Goal: Transaction & Acquisition: Purchase product/service

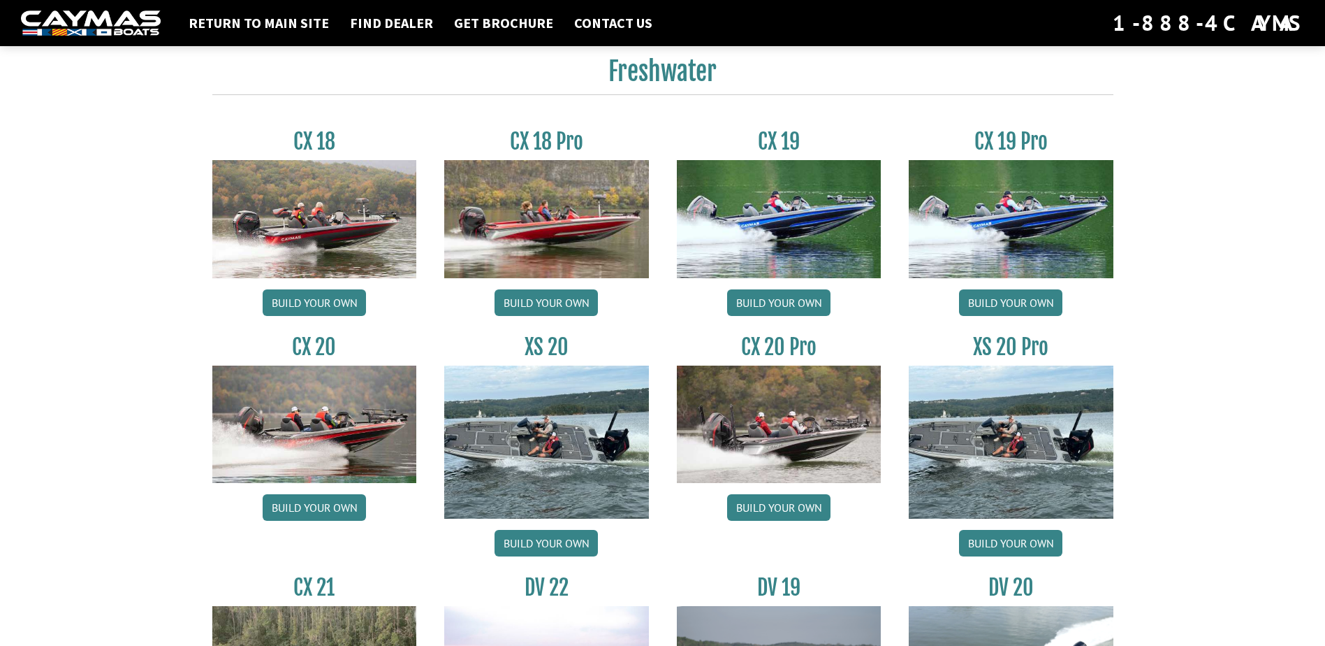
scroll to position [1188, 0]
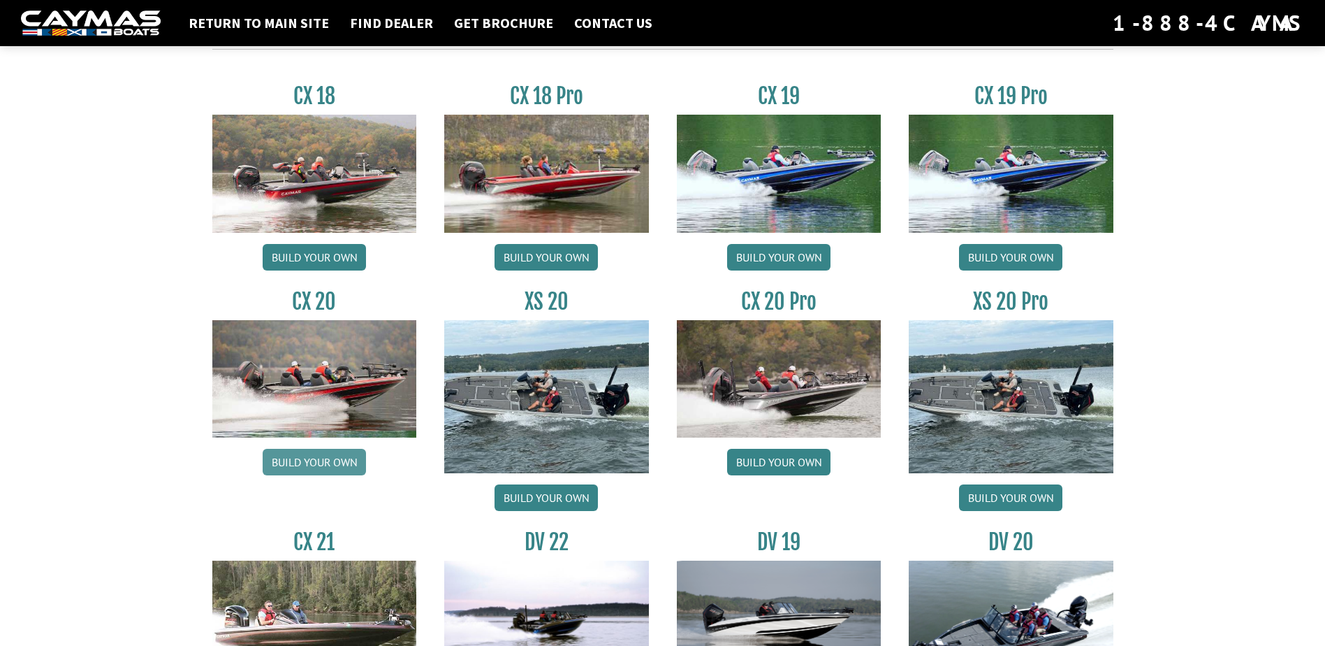
click at [319, 456] on link "Build your own" at bounding box center [314, 462] width 103 height 27
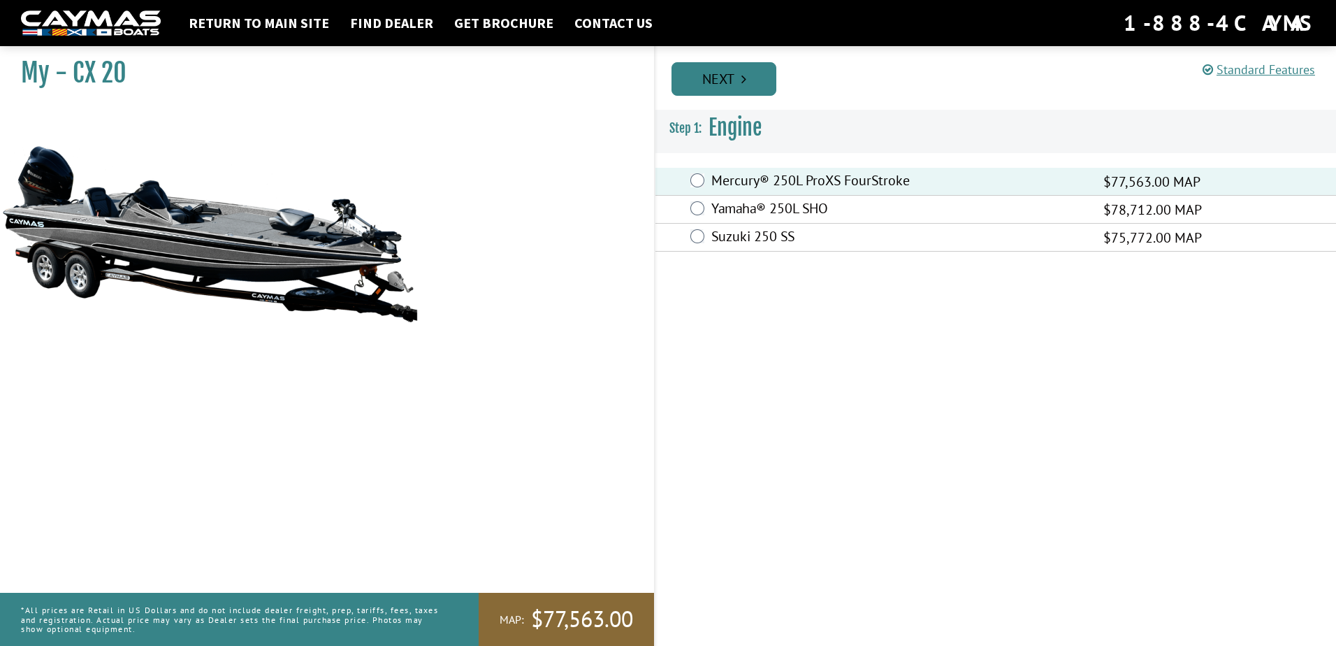
click at [713, 78] on link "Next" at bounding box center [723, 79] width 105 height 34
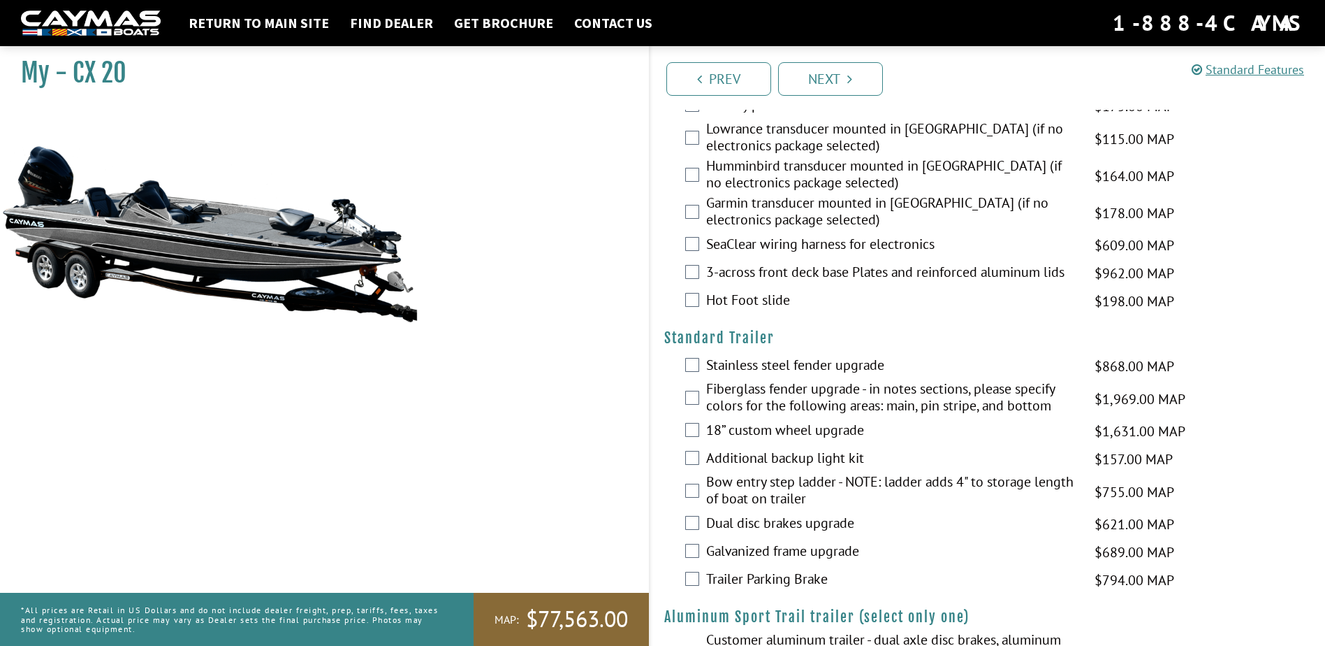
scroll to position [2204, 0]
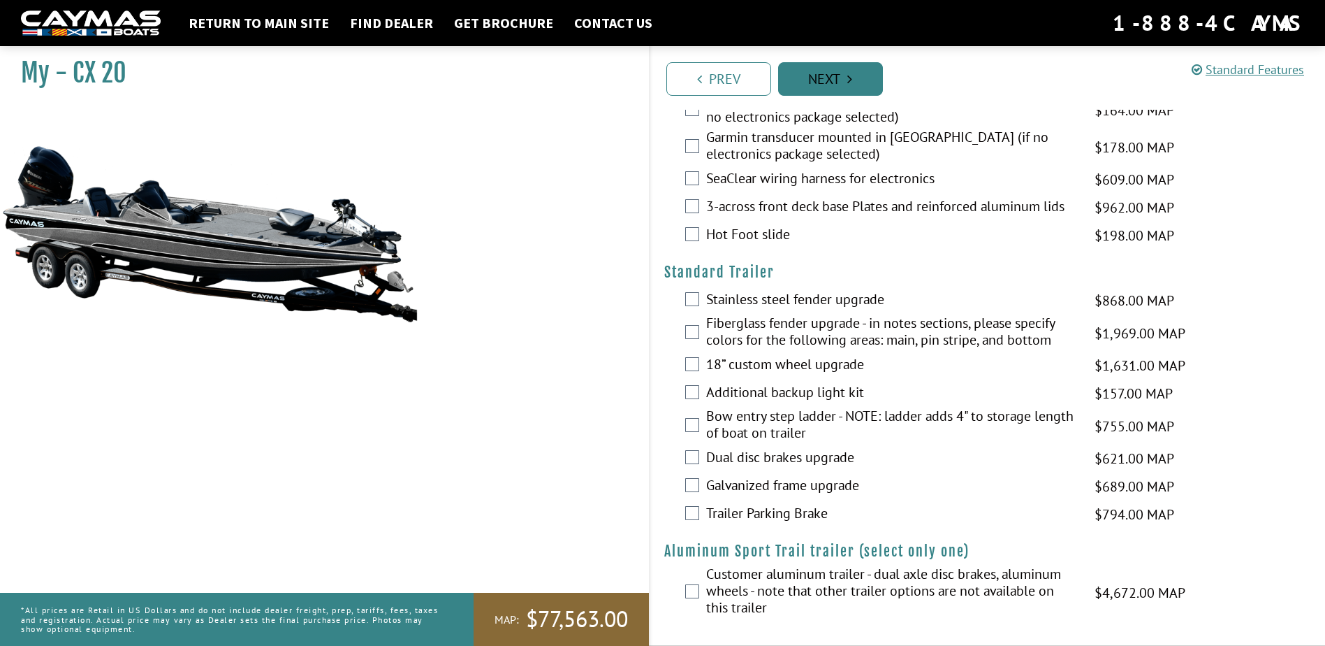
click at [823, 70] on link "Next" at bounding box center [830, 79] width 105 height 34
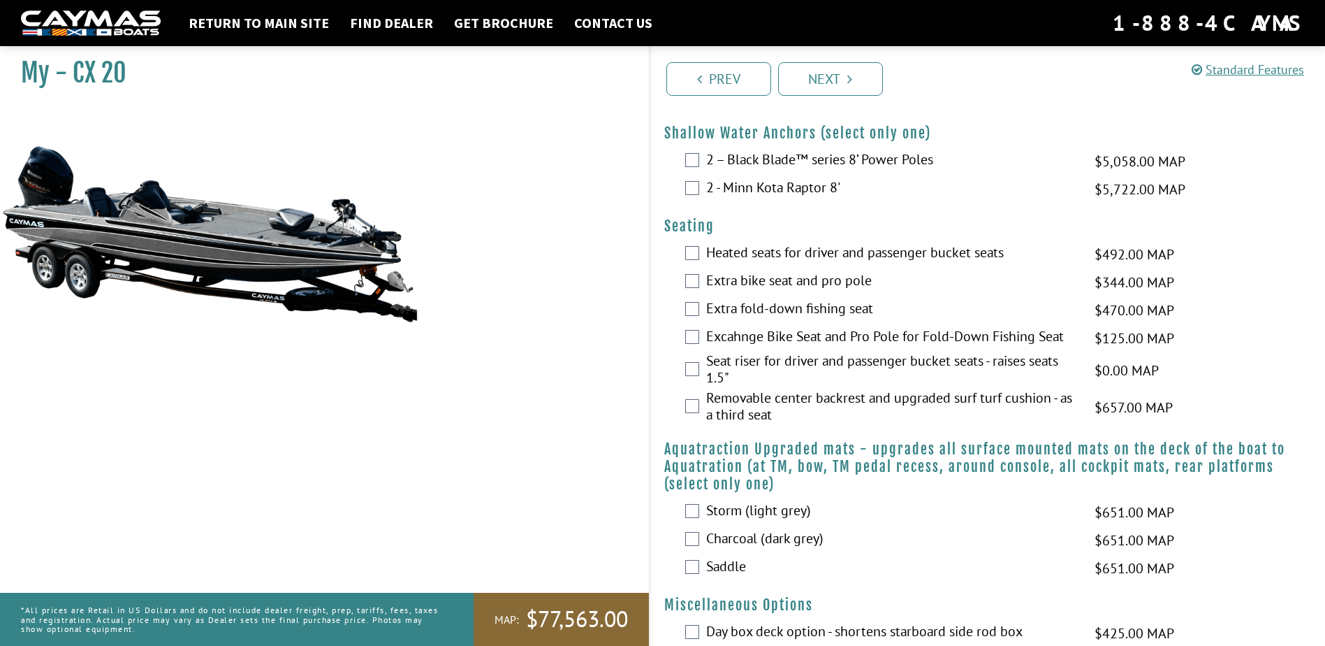
scroll to position [964, 0]
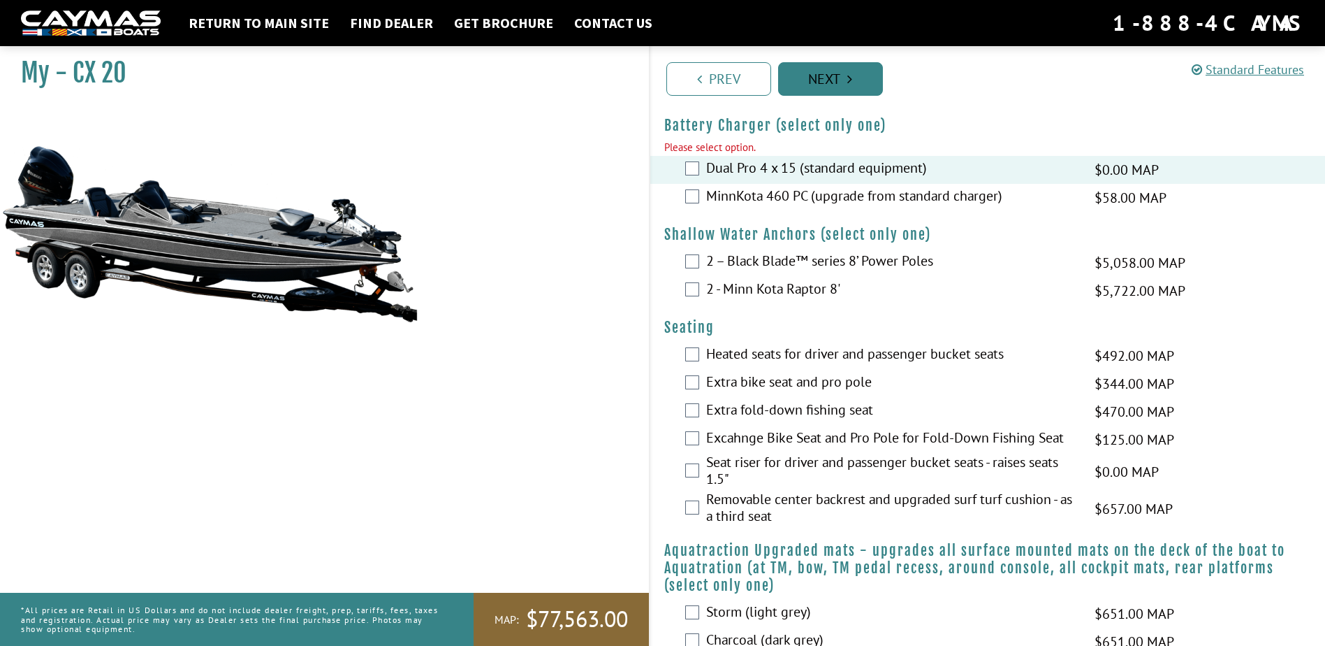
click at [857, 69] on link "Next" at bounding box center [830, 79] width 105 height 34
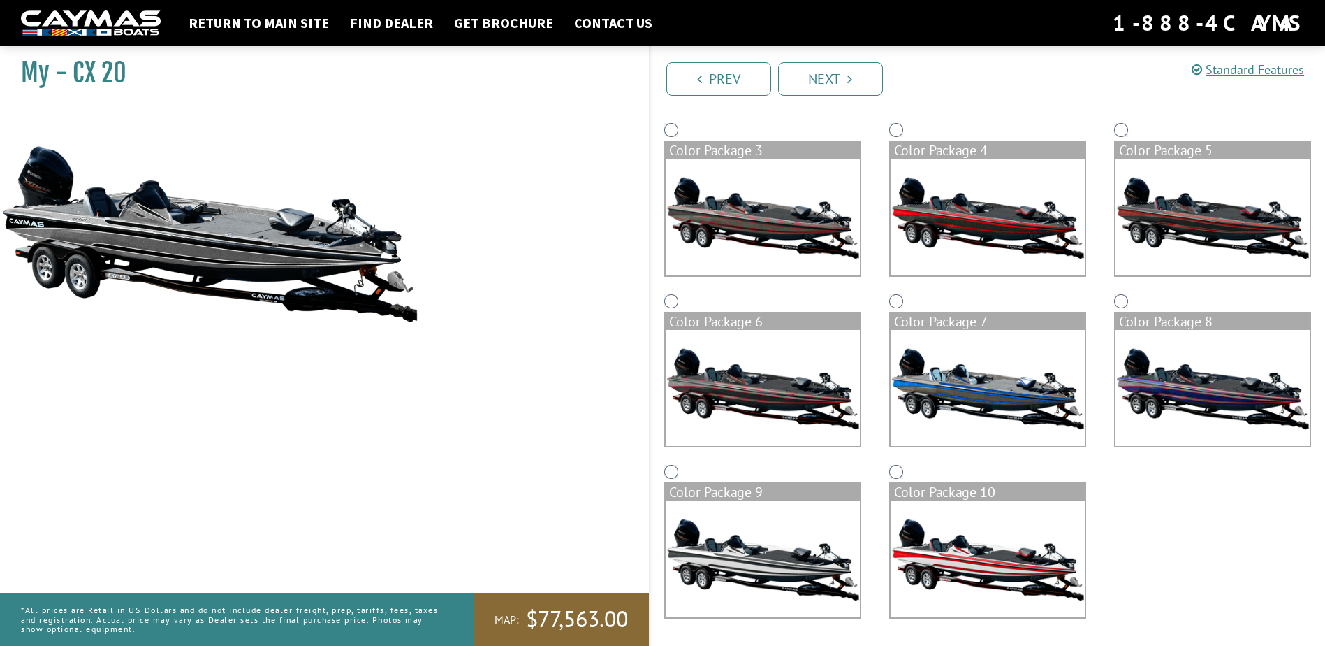
scroll to position [0, 0]
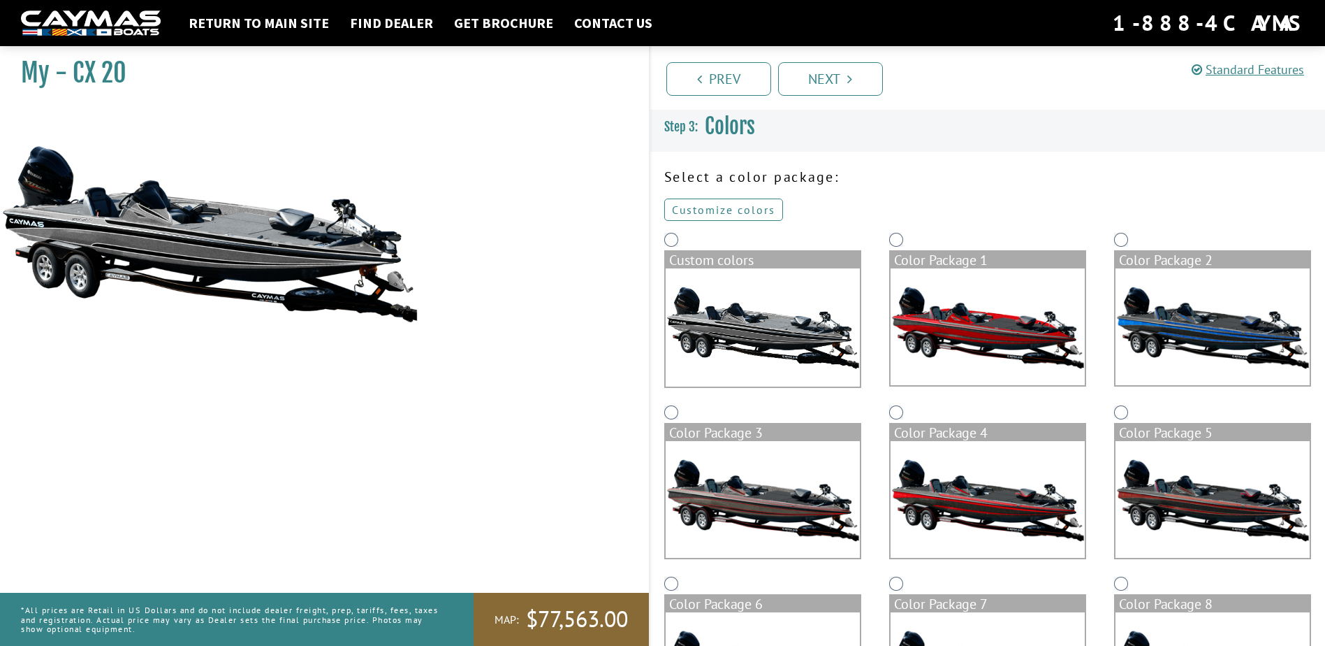
click at [753, 212] on link "Customize colors" at bounding box center [723, 209] width 119 height 22
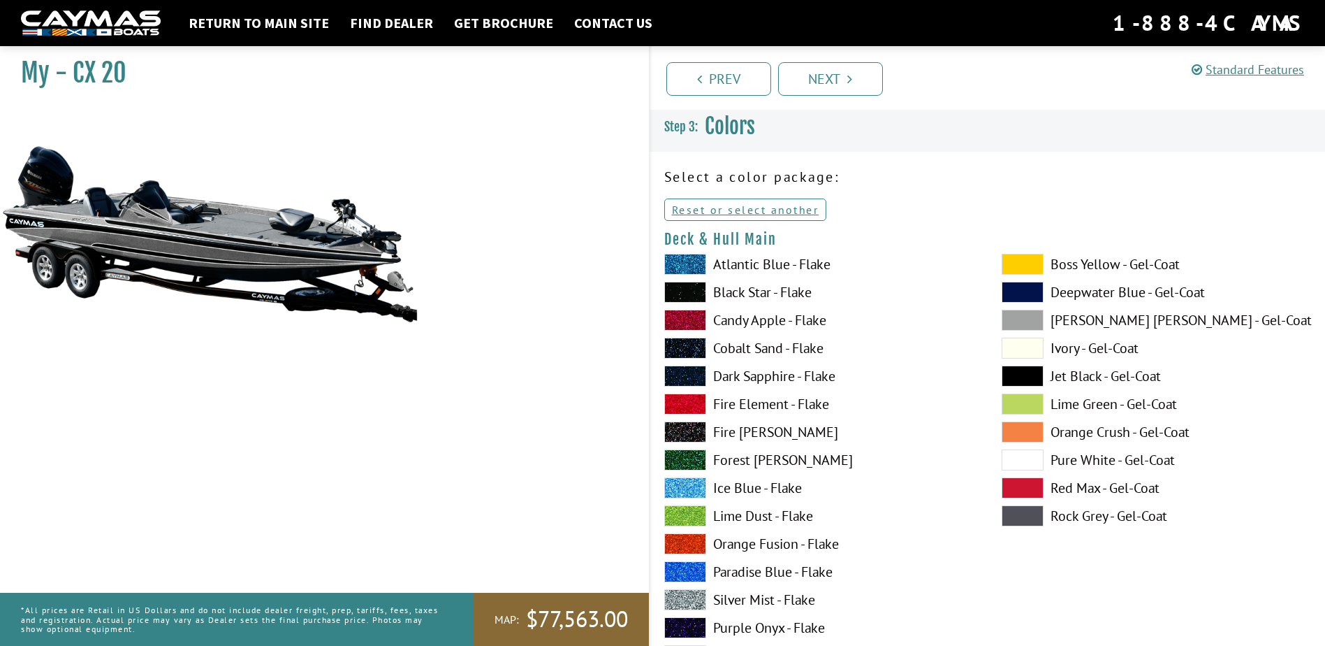
click at [1028, 517] on span at bounding box center [1023, 515] width 42 height 21
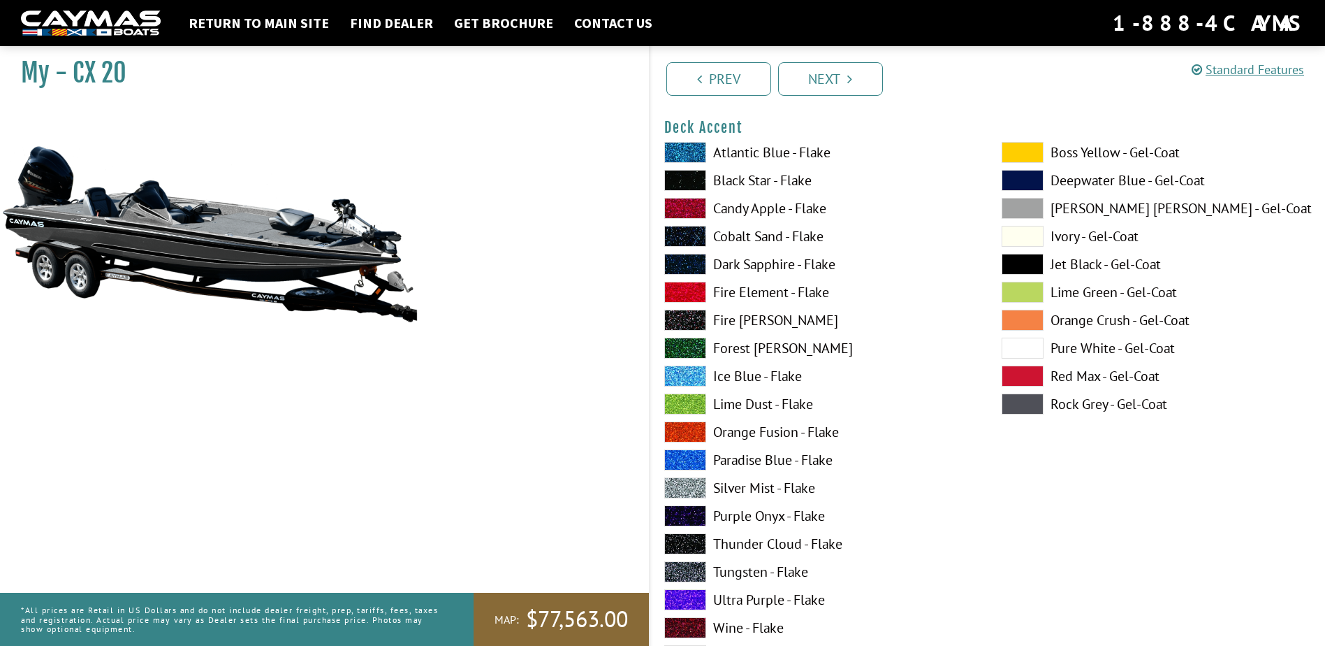
scroll to position [699, 0]
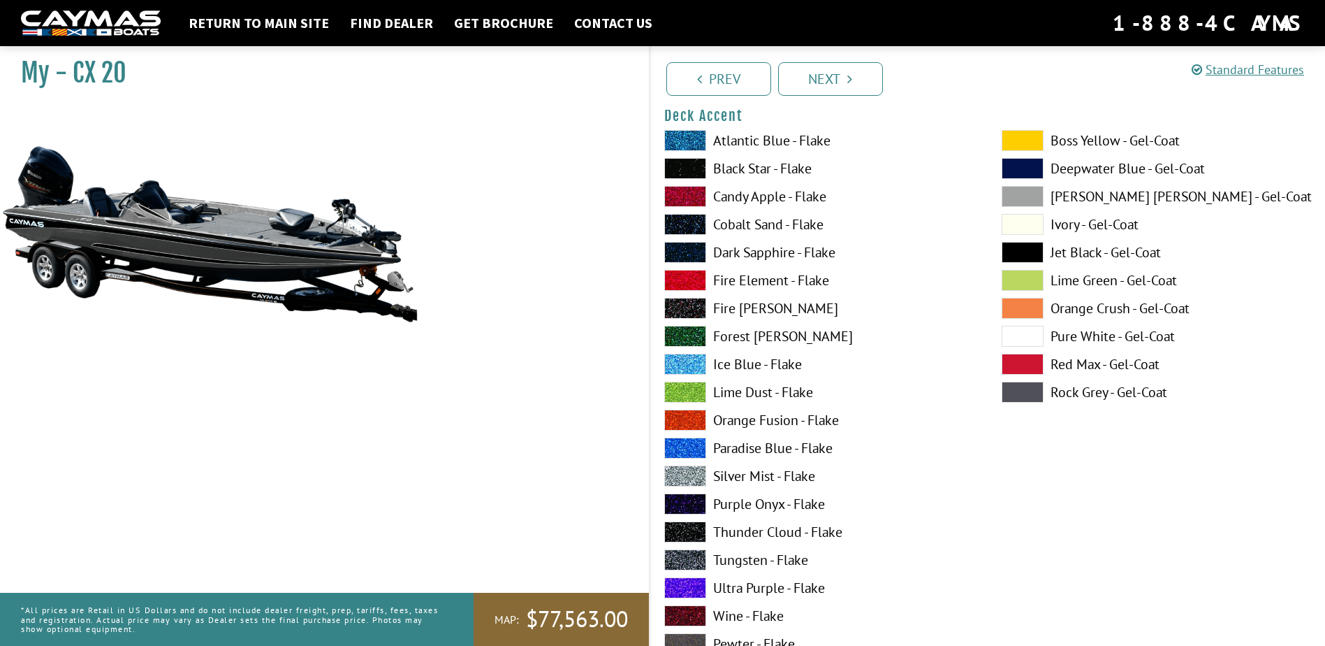
click at [701, 423] on span at bounding box center [685, 419] width 42 height 21
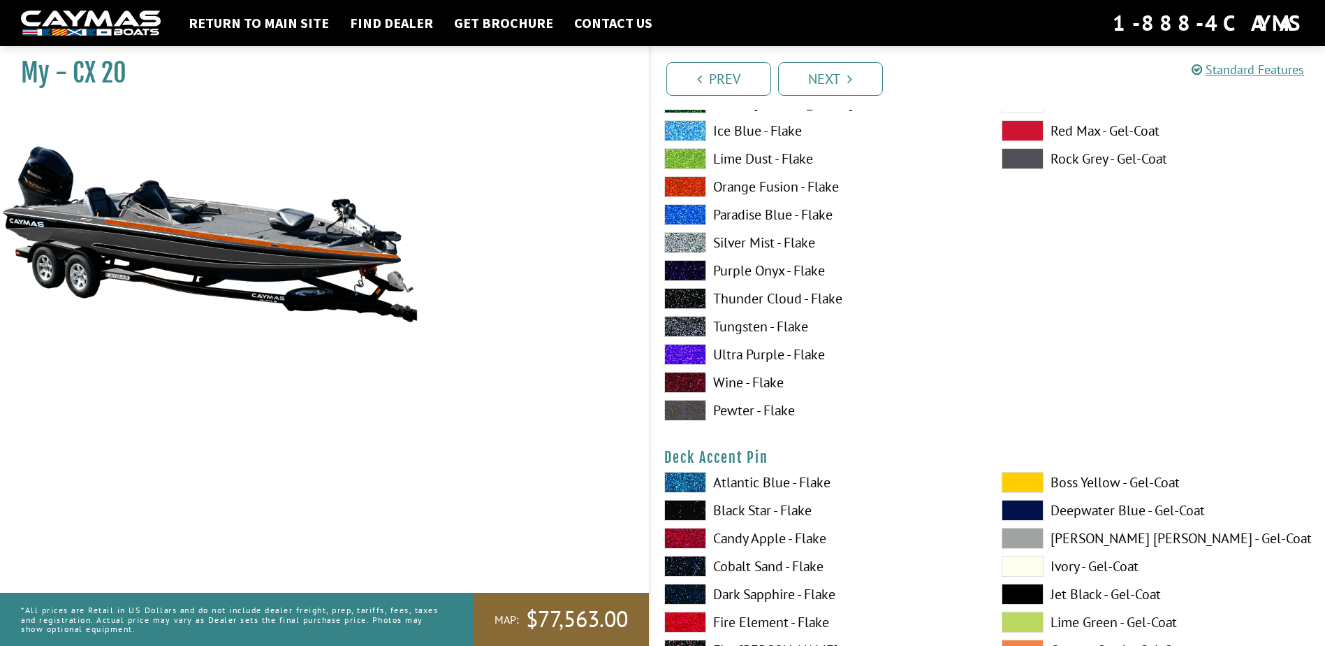
scroll to position [1188, 0]
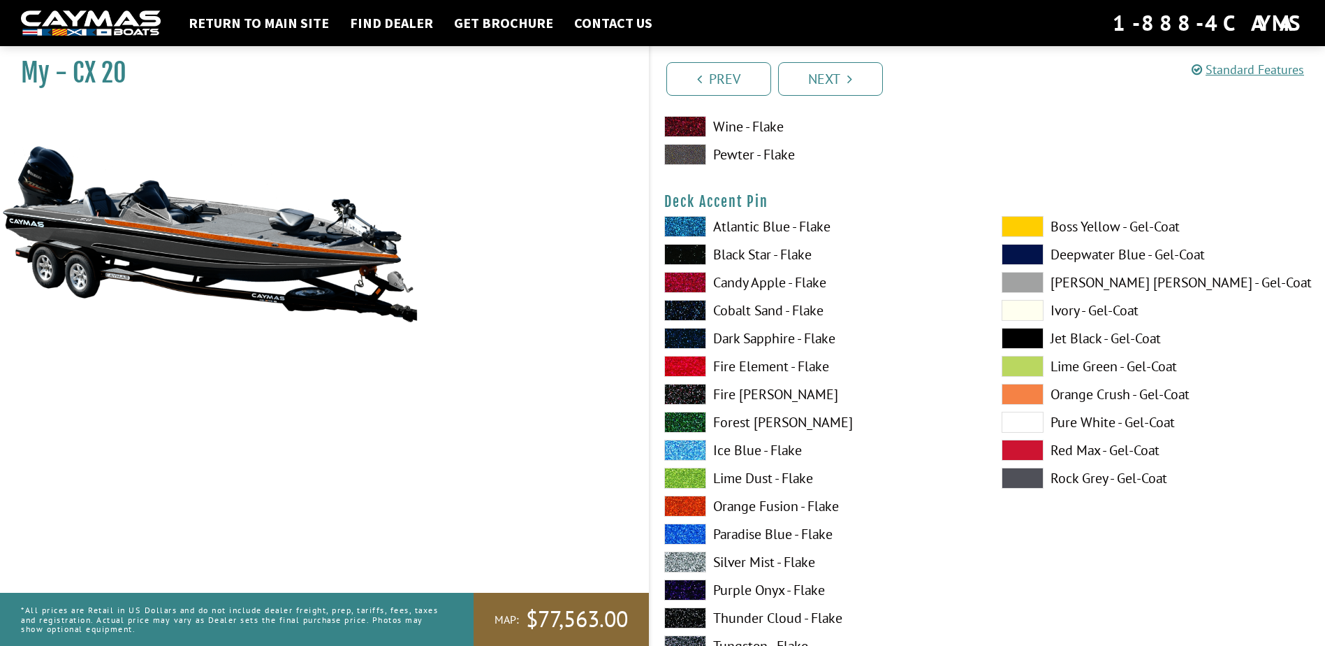
click at [695, 259] on span at bounding box center [685, 254] width 42 height 21
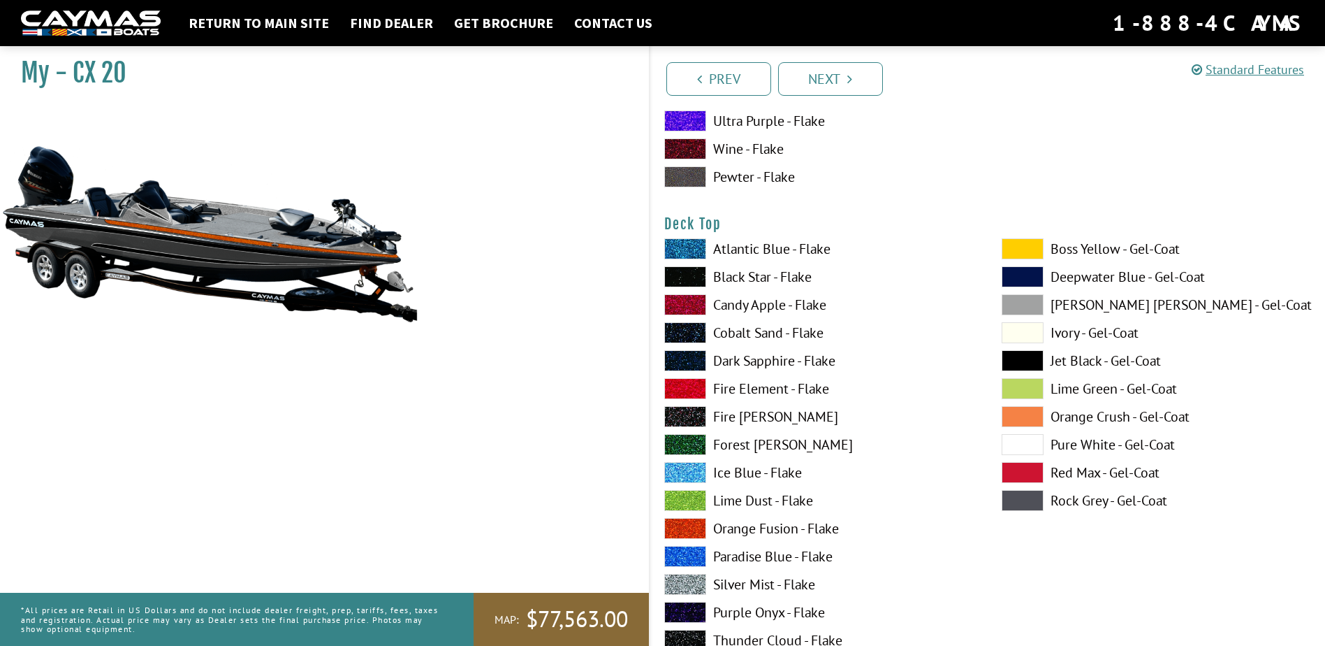
scroll to position [1747, 0]
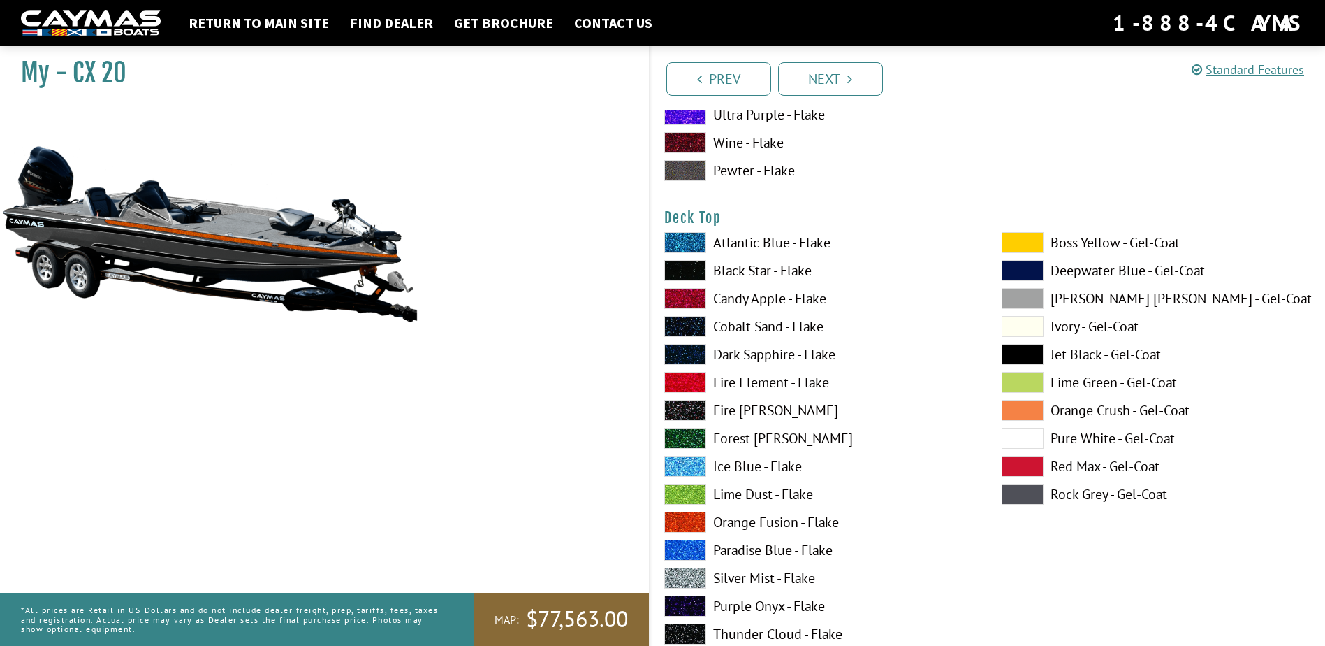
click at [1025, 443] on span at bounding box center [1023, 438] width 42 height 21
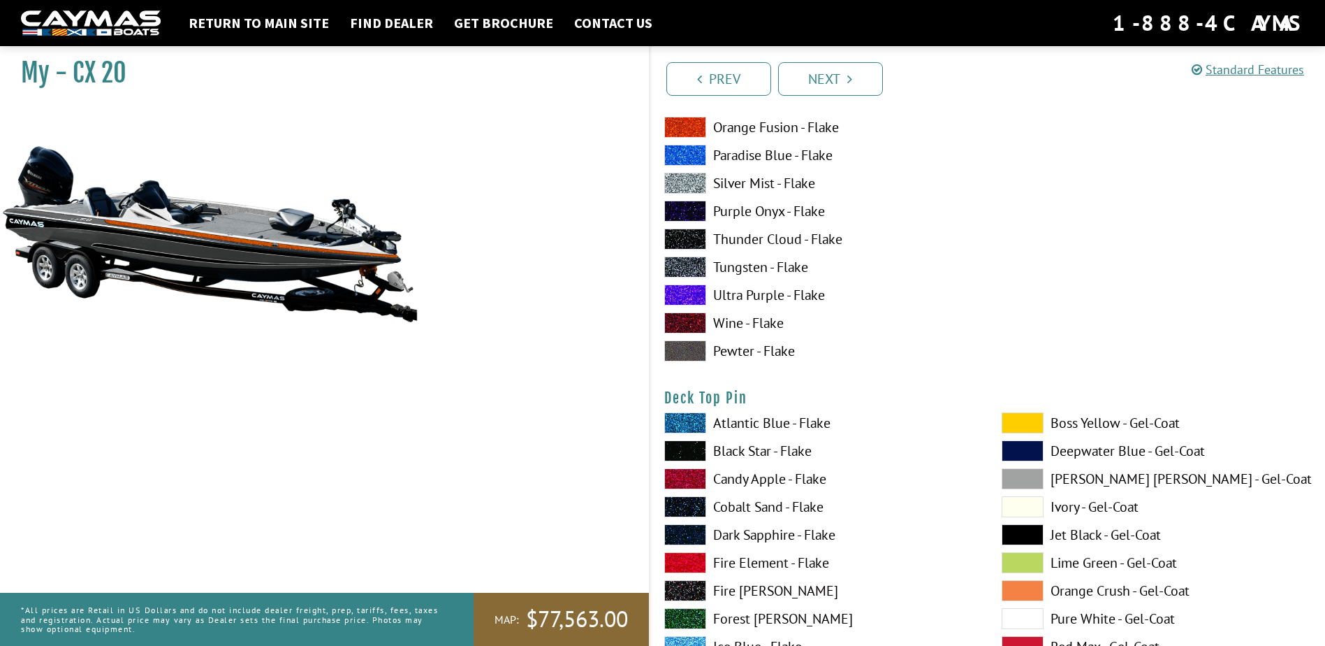
scroll to position [2166, 0]
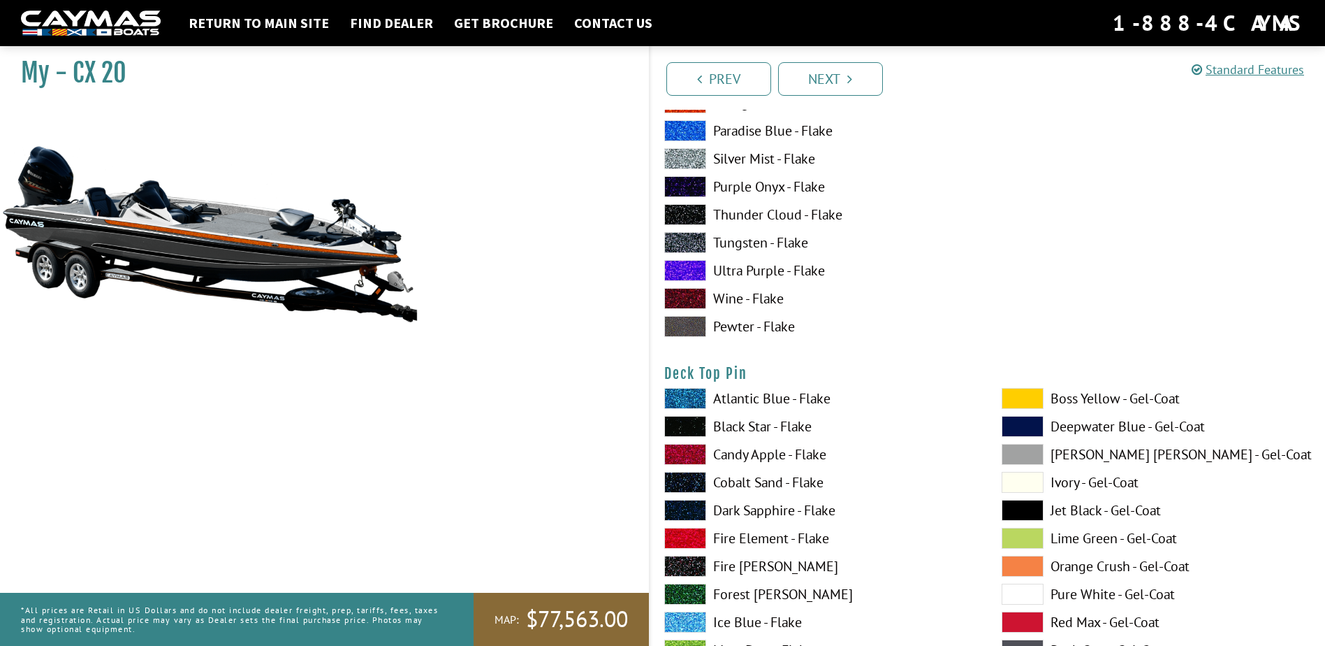
click at [703, 427] on span at bounding box center [685, 426] width 42 height 21
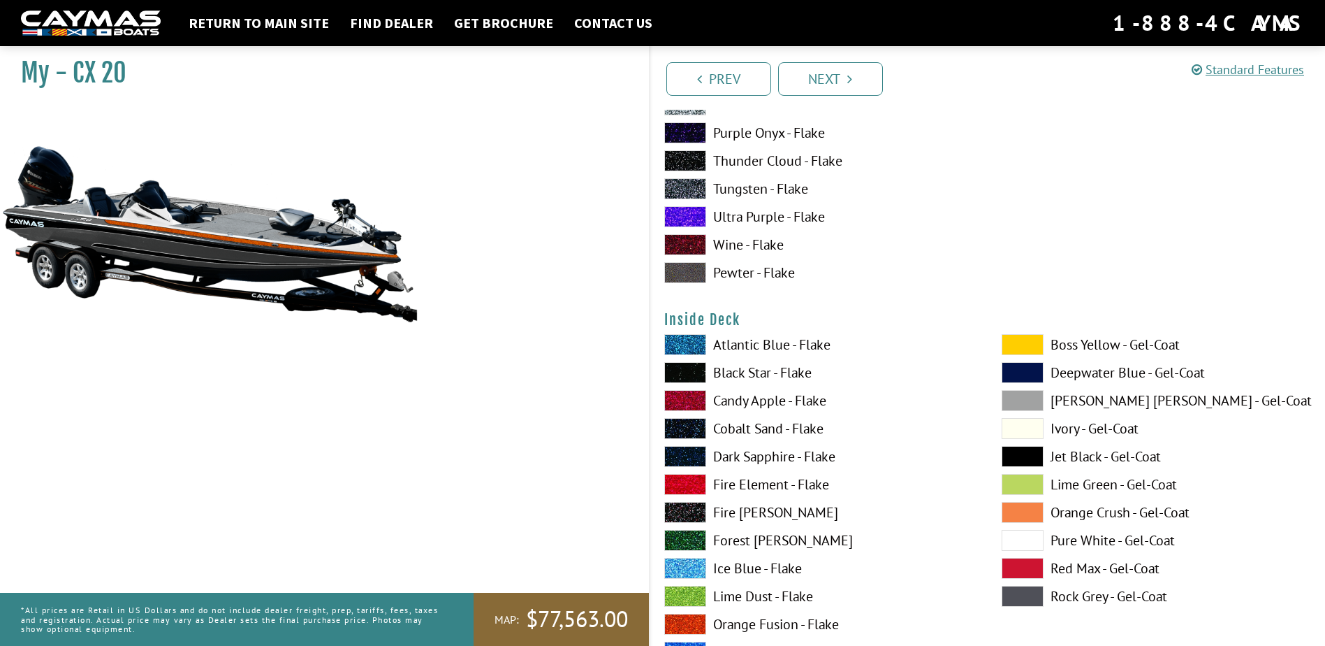
scroll to position [2865, 0]
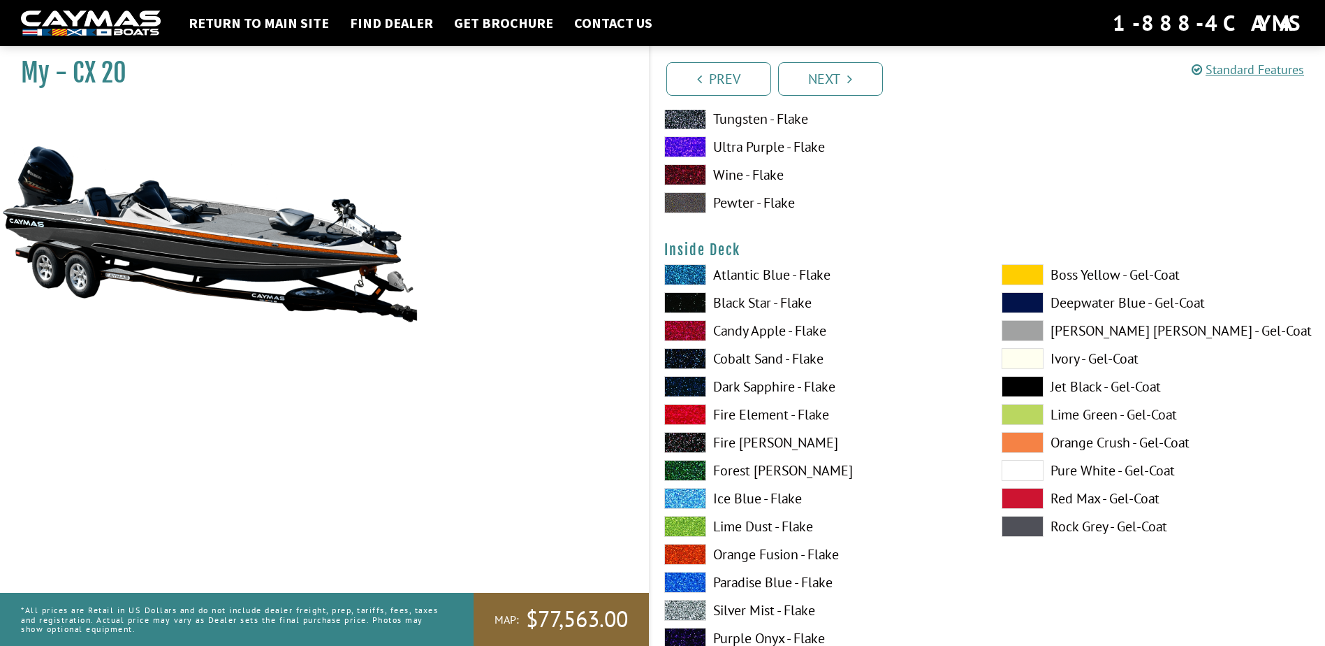
click at [1017, 466] on span at bounding box center [1023, 470] width 42 height 21
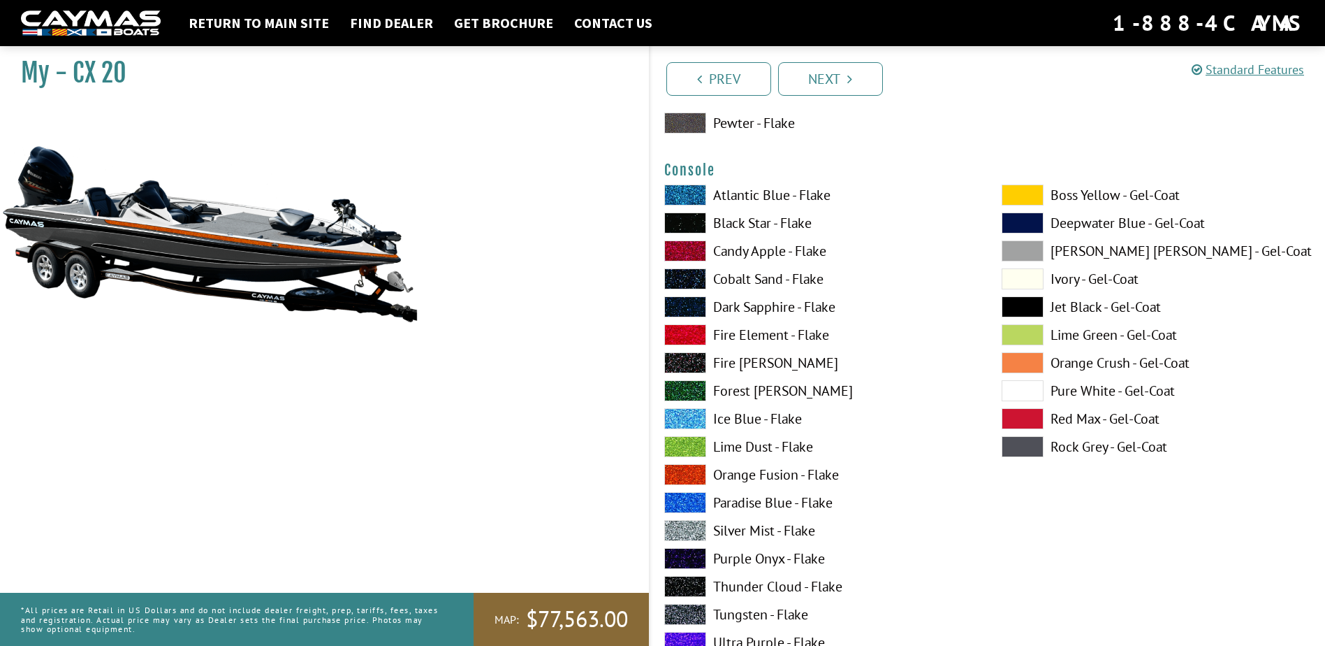
scroll to position [3563, 0]
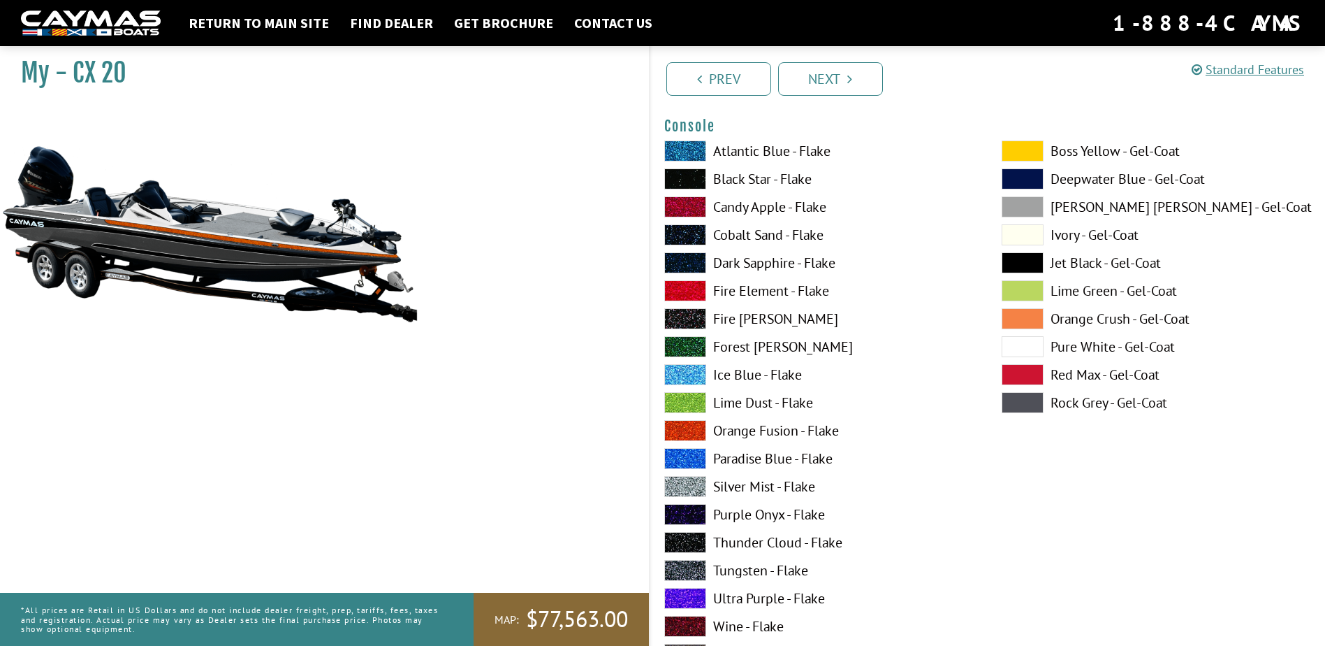
click at [684, 436] on span at bounding box center [685, 430] width 42 height 21
click at [1026, 400] on span at bounding box center [1023, 402] width 42 height 21
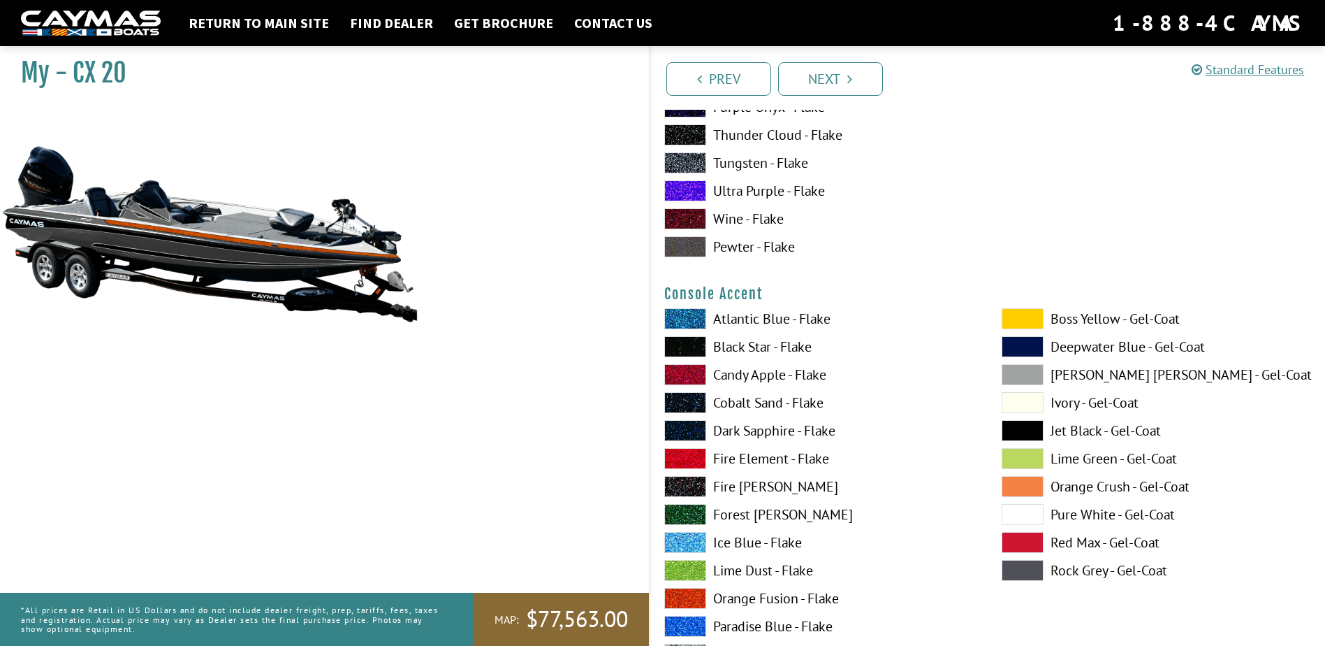
scroll to position [3983, 0]
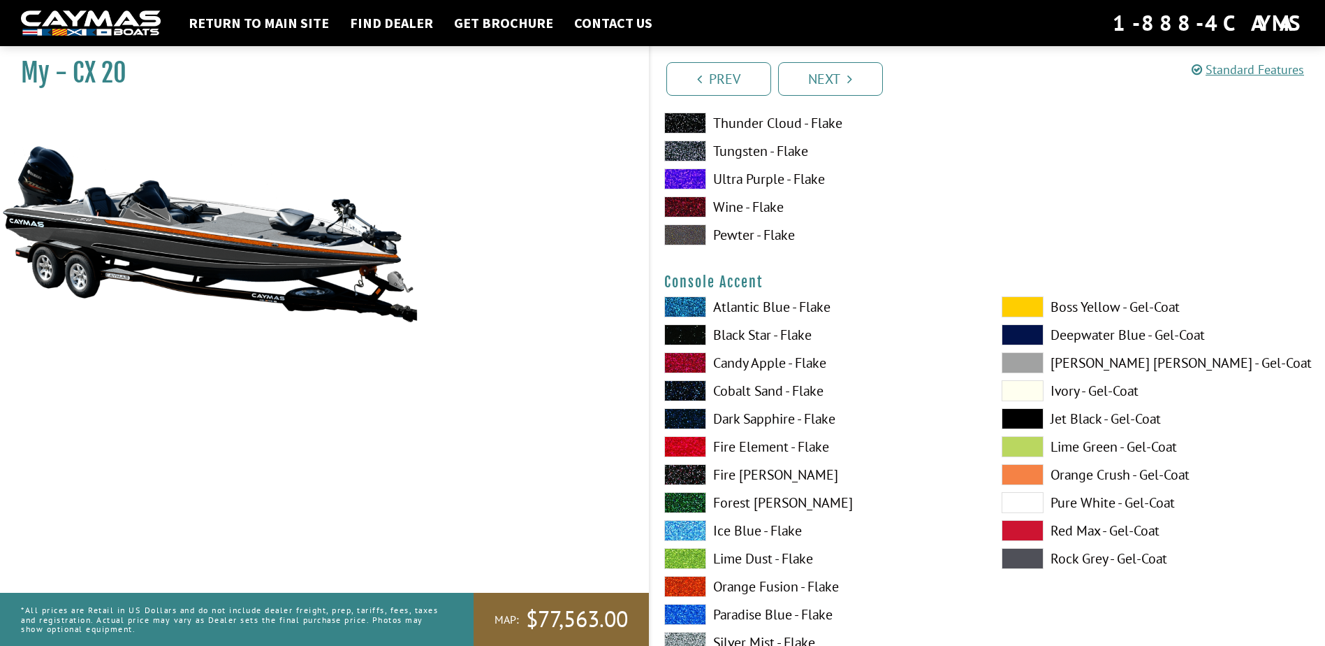
click at [688, 593] on span at bounding box center [685, 586] width 42 height 21
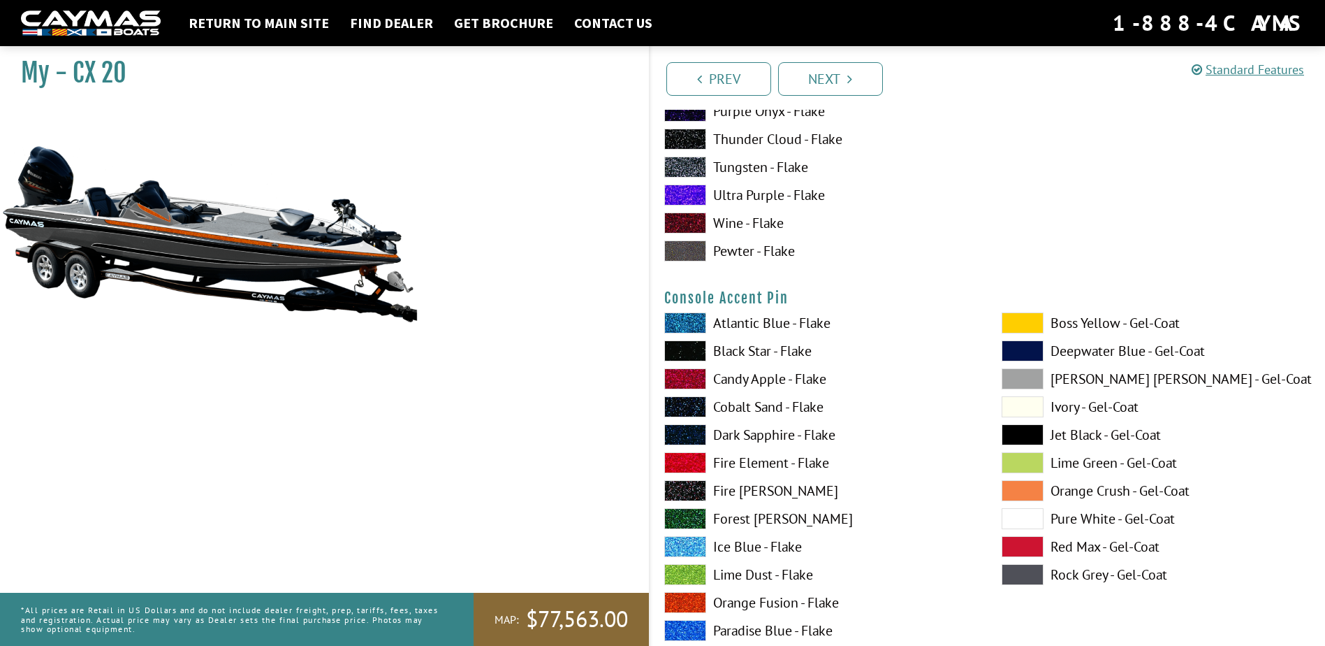
scroll to position [4611, 0]
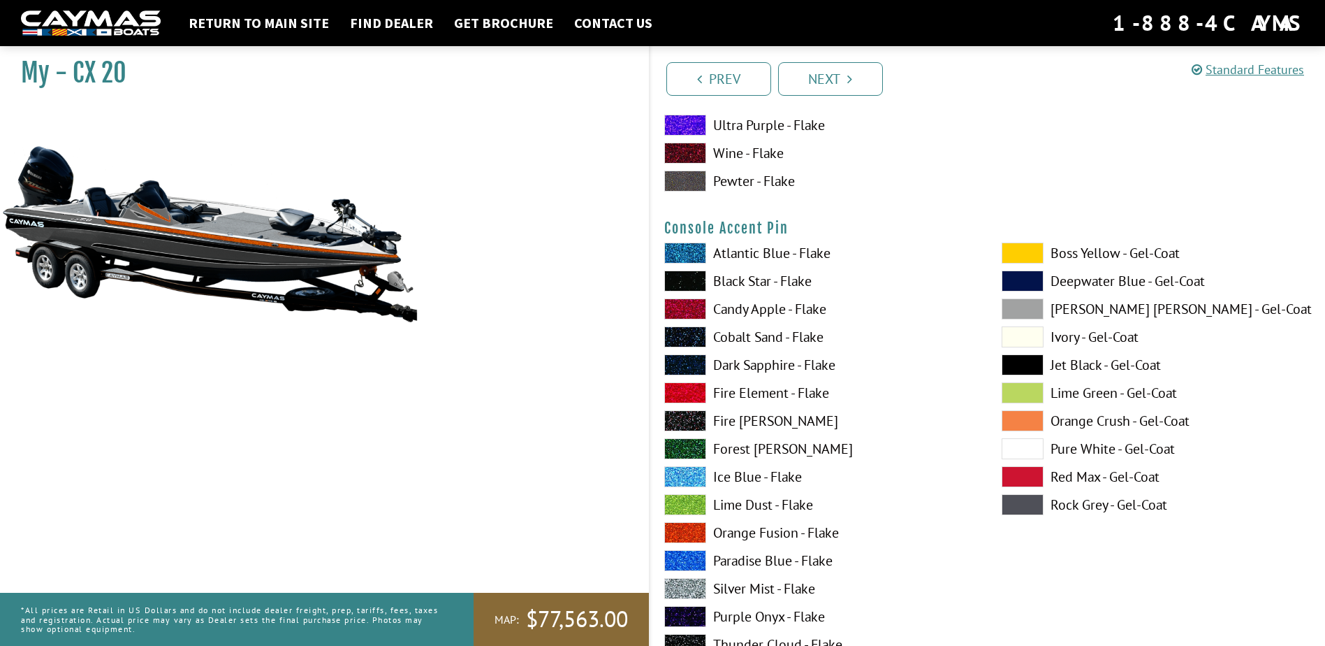
click at [694, 280] on span at bounding box center [685, 280] width 42 height 21
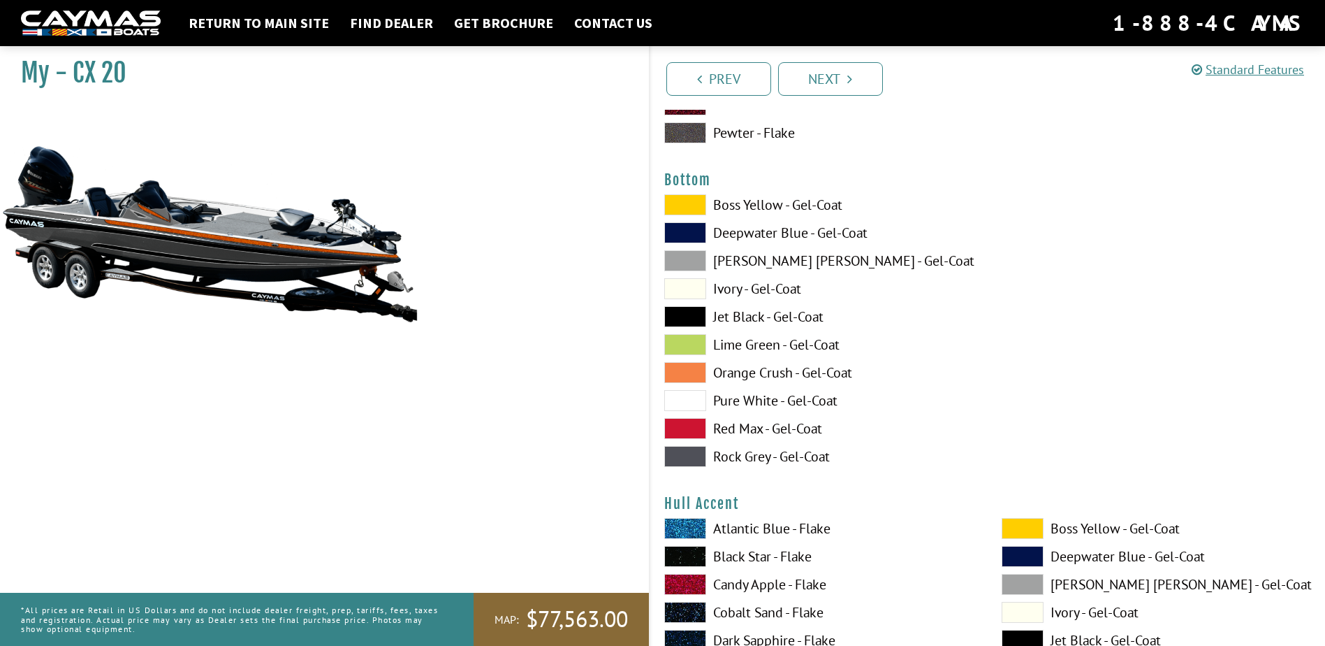
scroll to position [5240, 0]
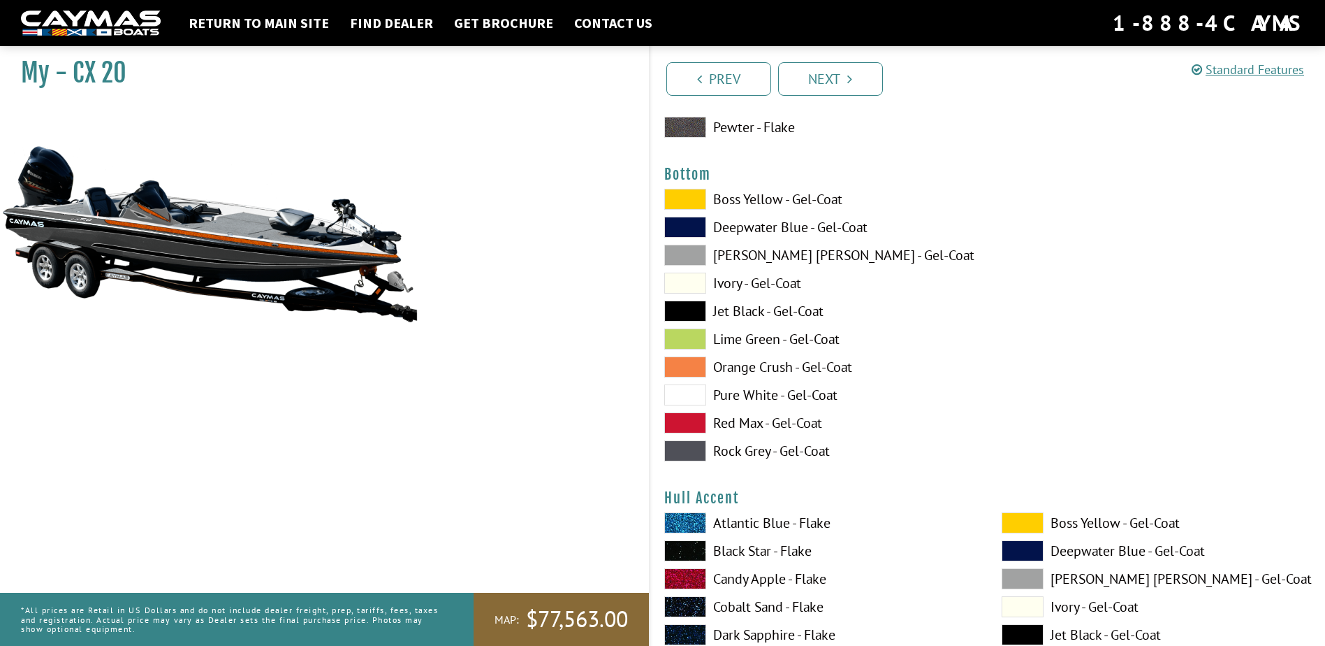
click at [699, 257] on span at bounding box center [685, 255] width 42 height 21
click at [678, 447] on span at bounding box center [685, 450] width 42 height 21
click at [688, 413] on span at bounding box center [685, 422] width 42 height 21
click at [684, 458] on span at bounding box center [685, 450] width 42 height 21
click at [697, 386] on span at bounding box center [685, 394] width 42 height 21
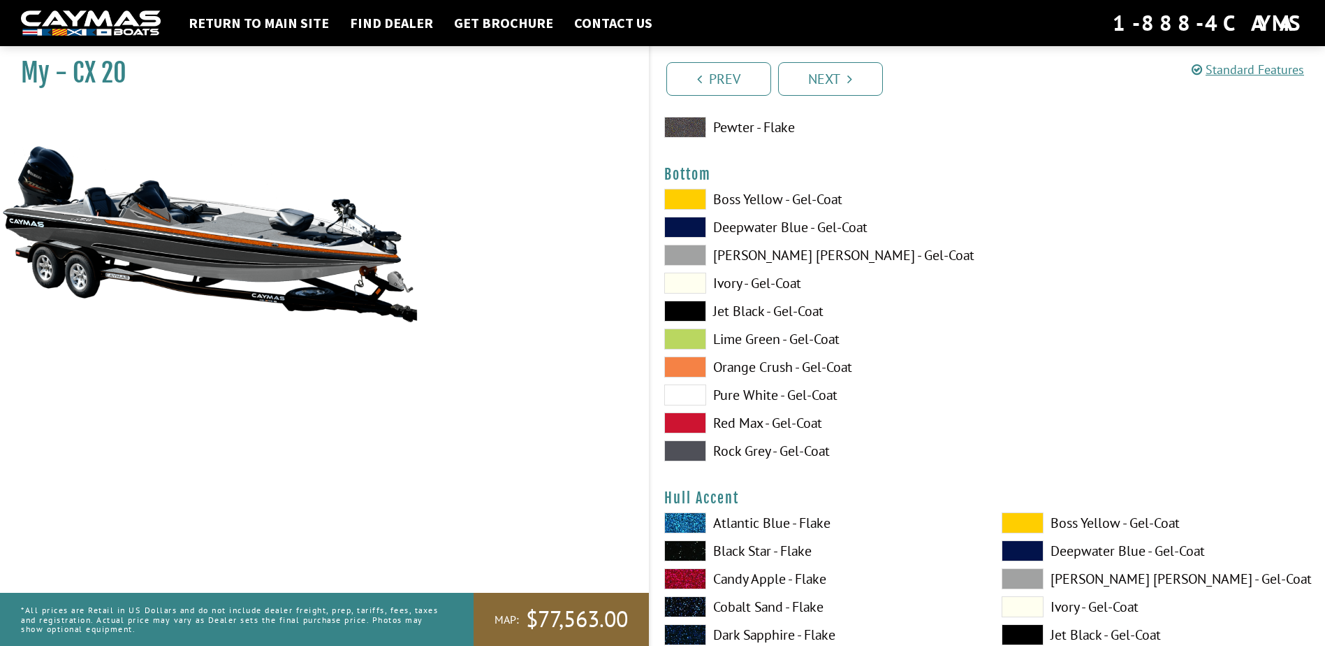
click at [685, 446] on span at bounding box center [685, 450] width 42 height 21
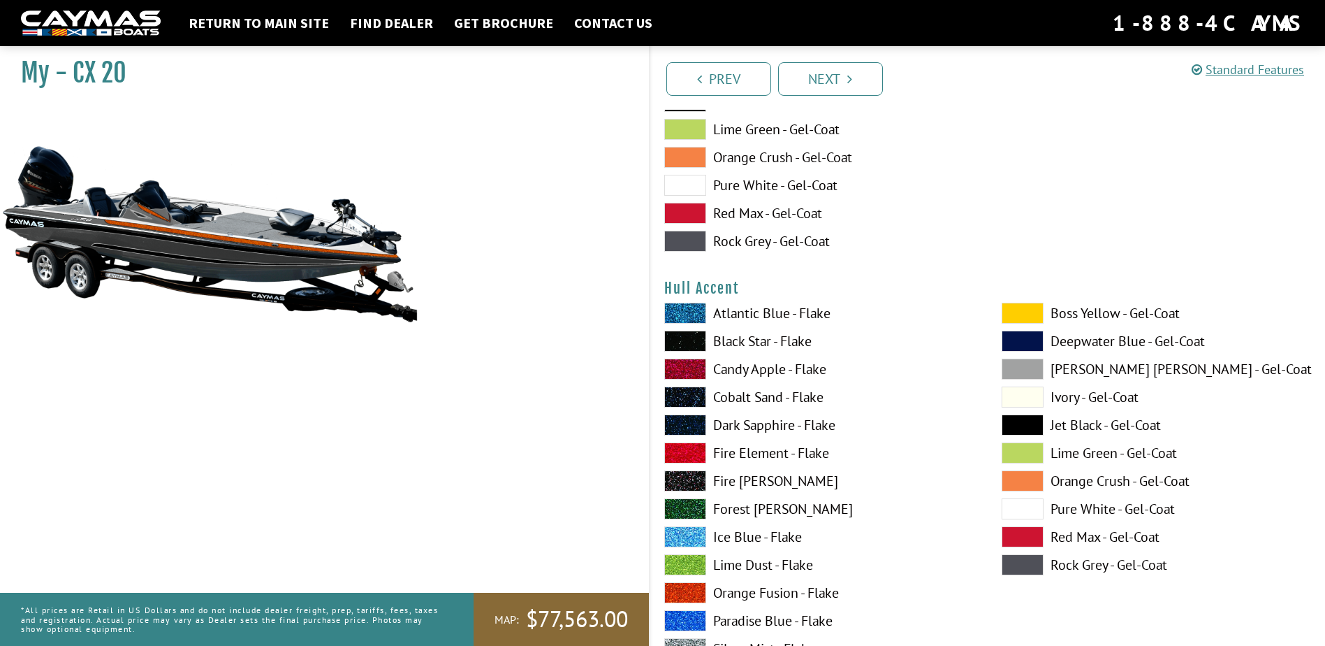
scroll to position [5520, 0]
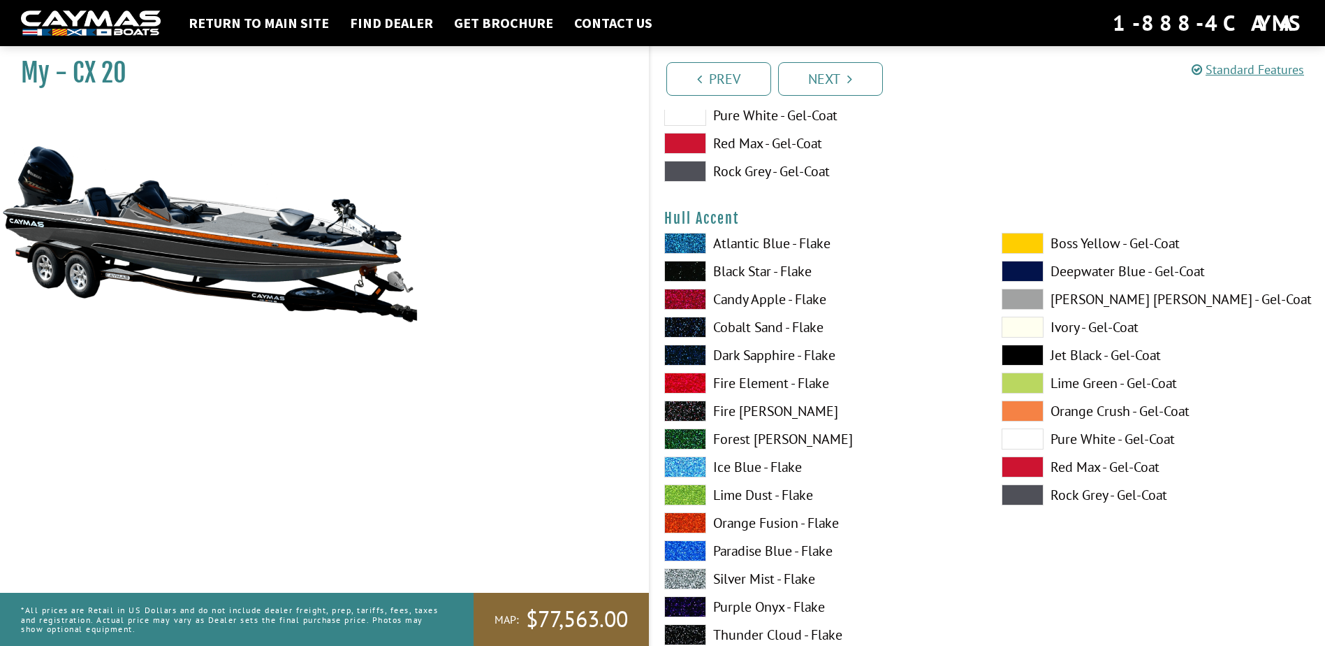
click at [689, 519] on span at bounding box center [685, 522] width 42 height 21
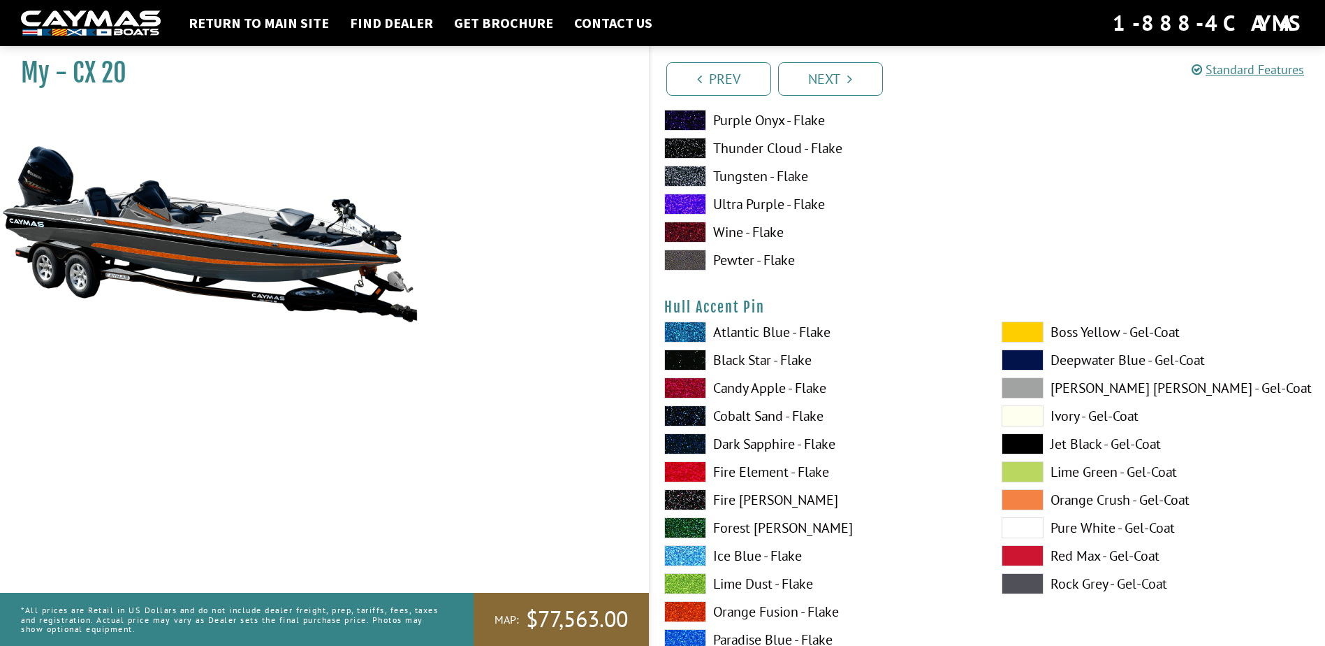
scroll to position [6009, 0]
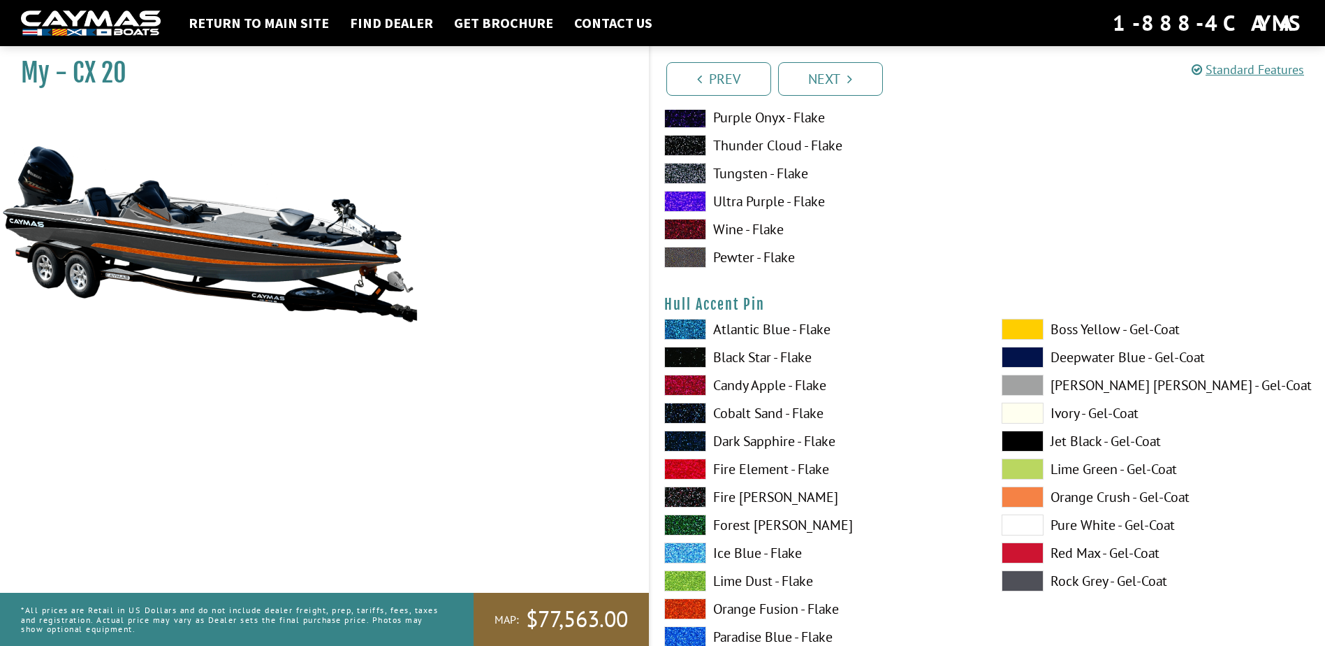
click at [690, 357] on span at bounding box center [685, 357] width 42 height 21
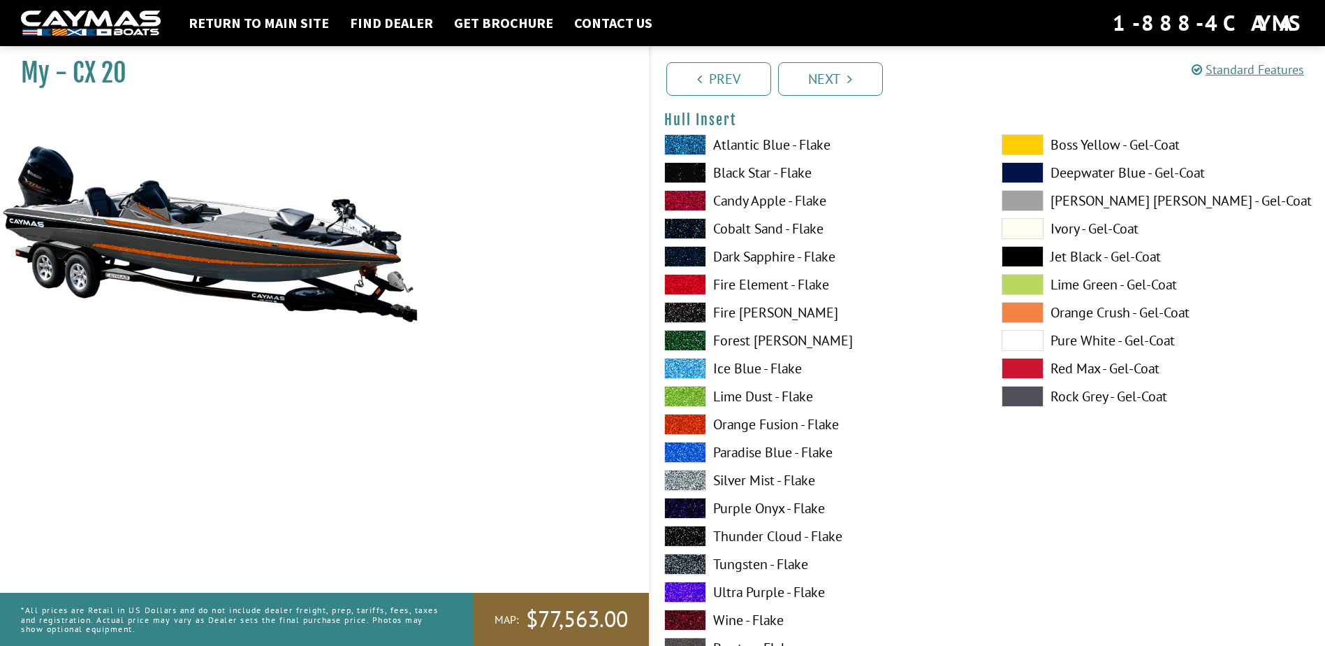
scroll to position [6777, 0]
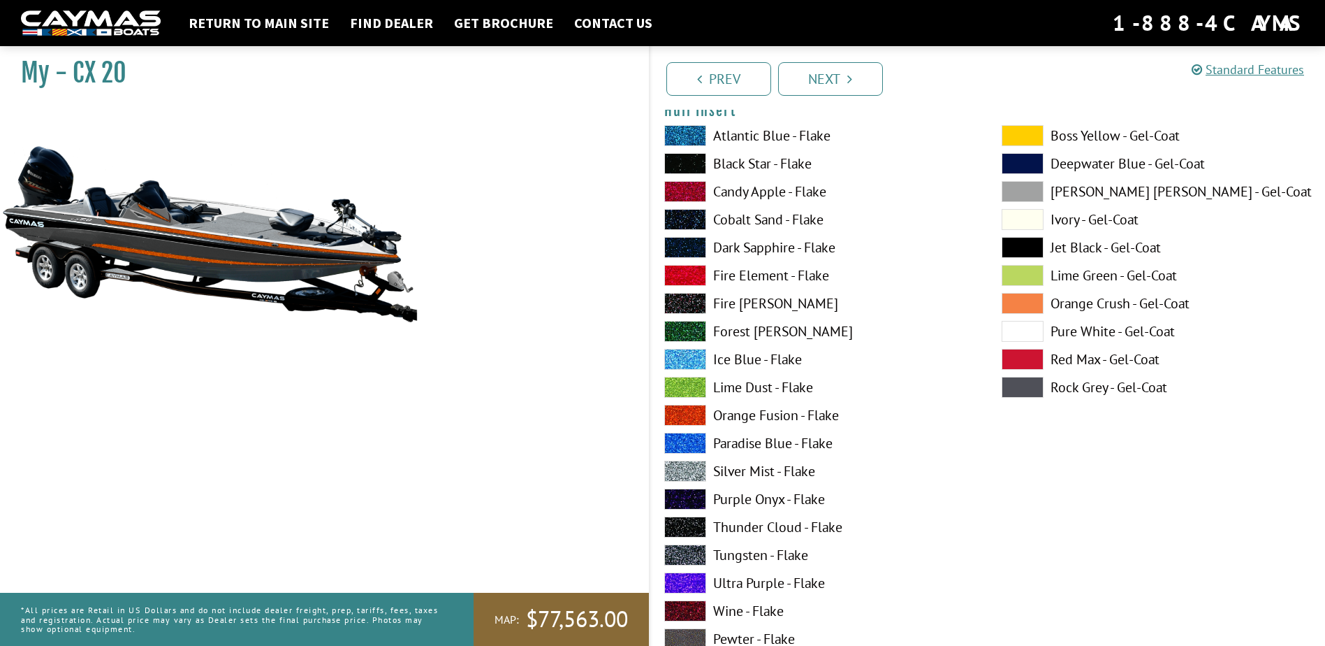
click at [677, 408] on span at bounding box center [685, 415] width 42 height 21
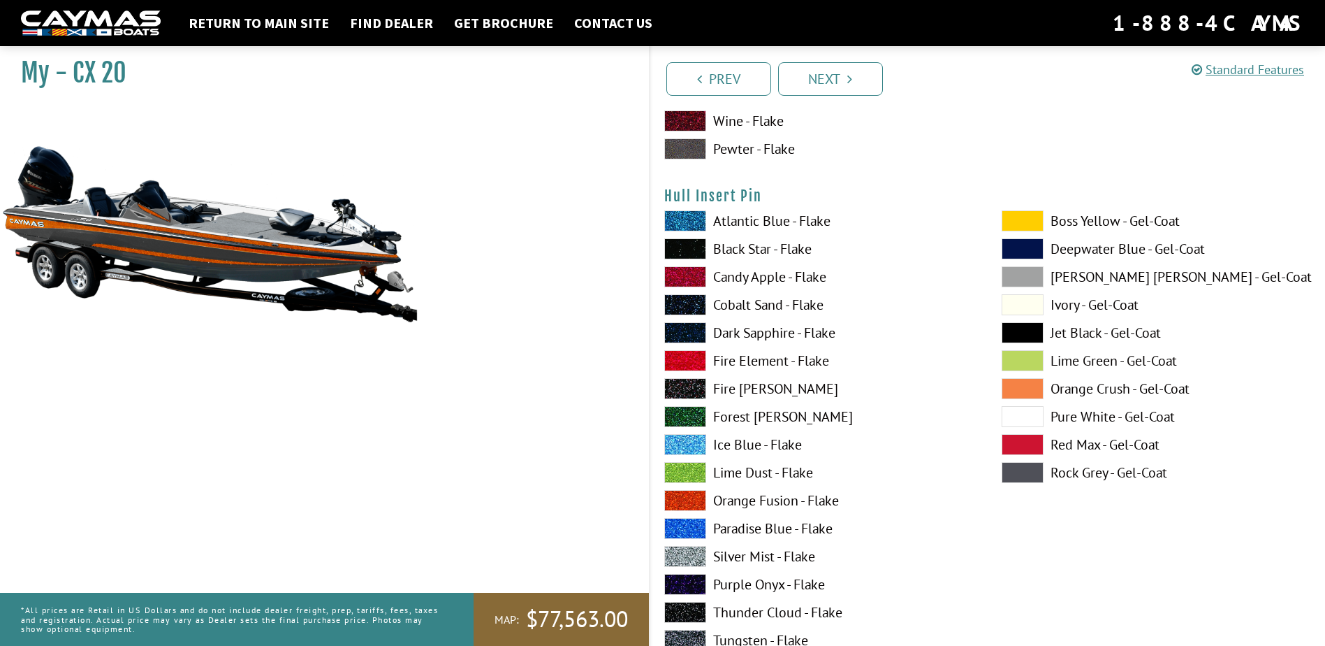
scroll to position [7267, 0]
click at [676, 250] on span at bounding box center [685, 249] width 42 height 21
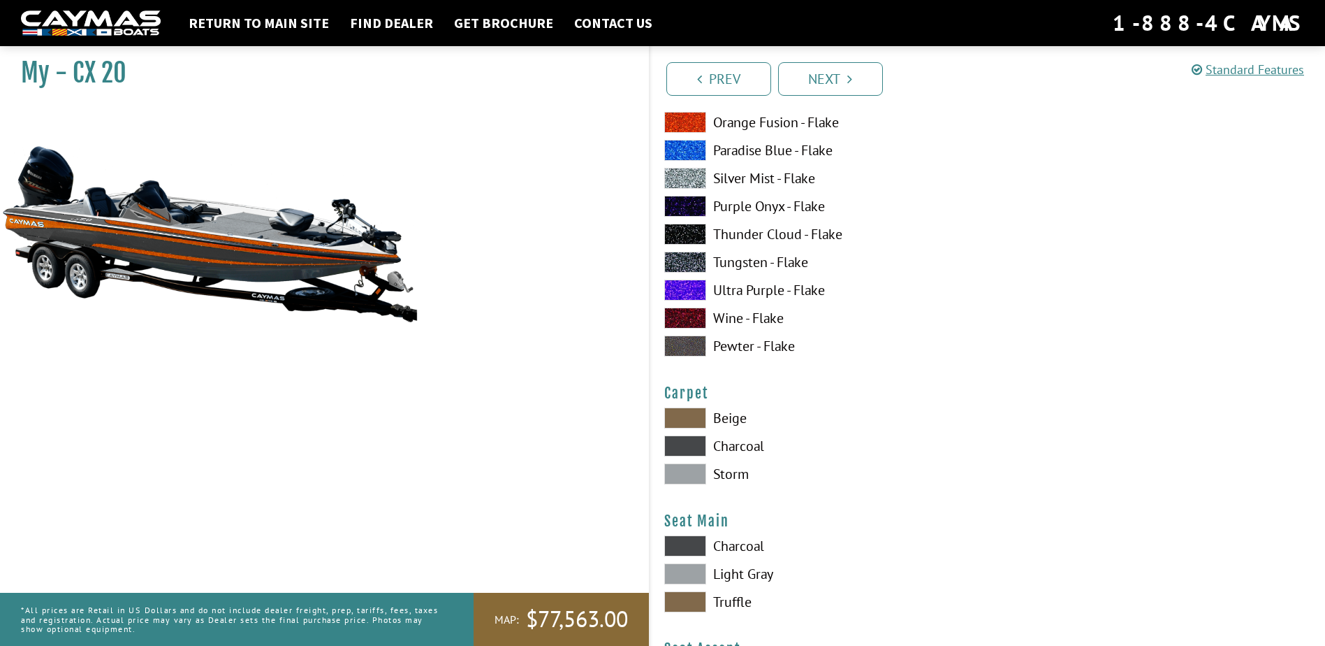
scroll to position [7686, 0]
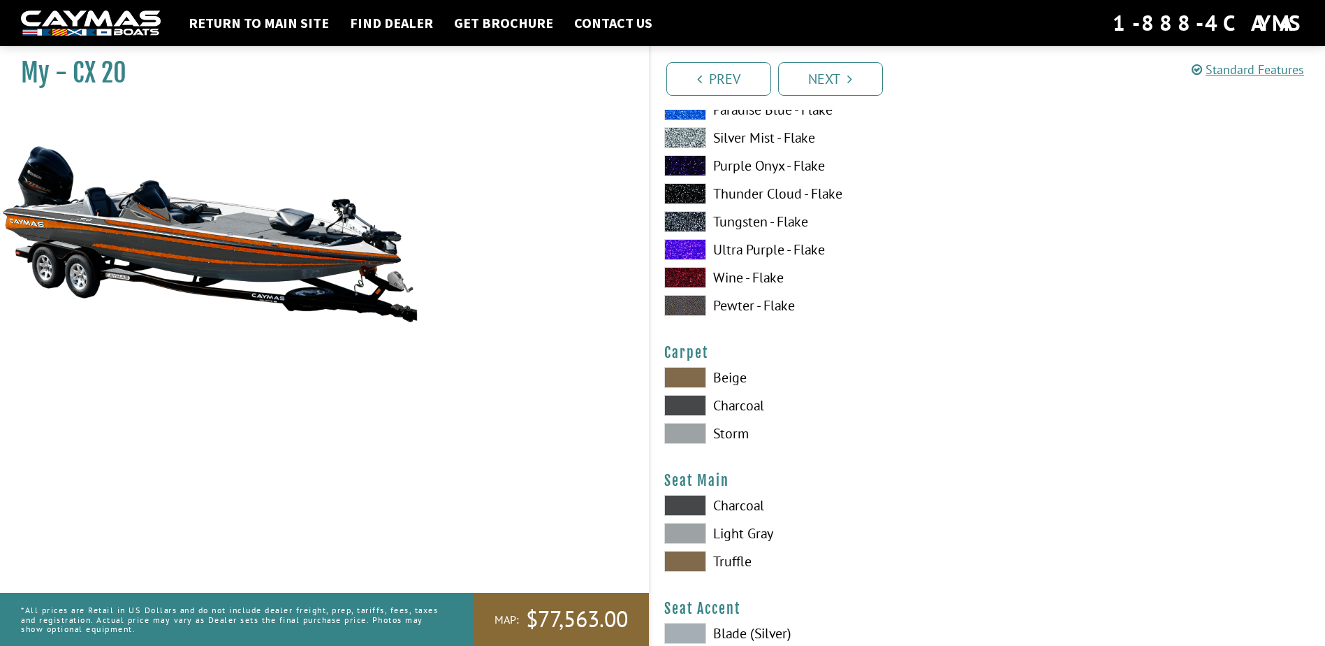
click at [701, 405] on span at bounding box center [685, 405] width 42 height 21
click at [683, 504] on span at bounding box center [685, 505] width 42 height 21
click at [683, 532] on span at bounding box center [685, 533] width 42 height 21
click at [688, 510] on span at bounding box center [685, 505] width 42 height 21
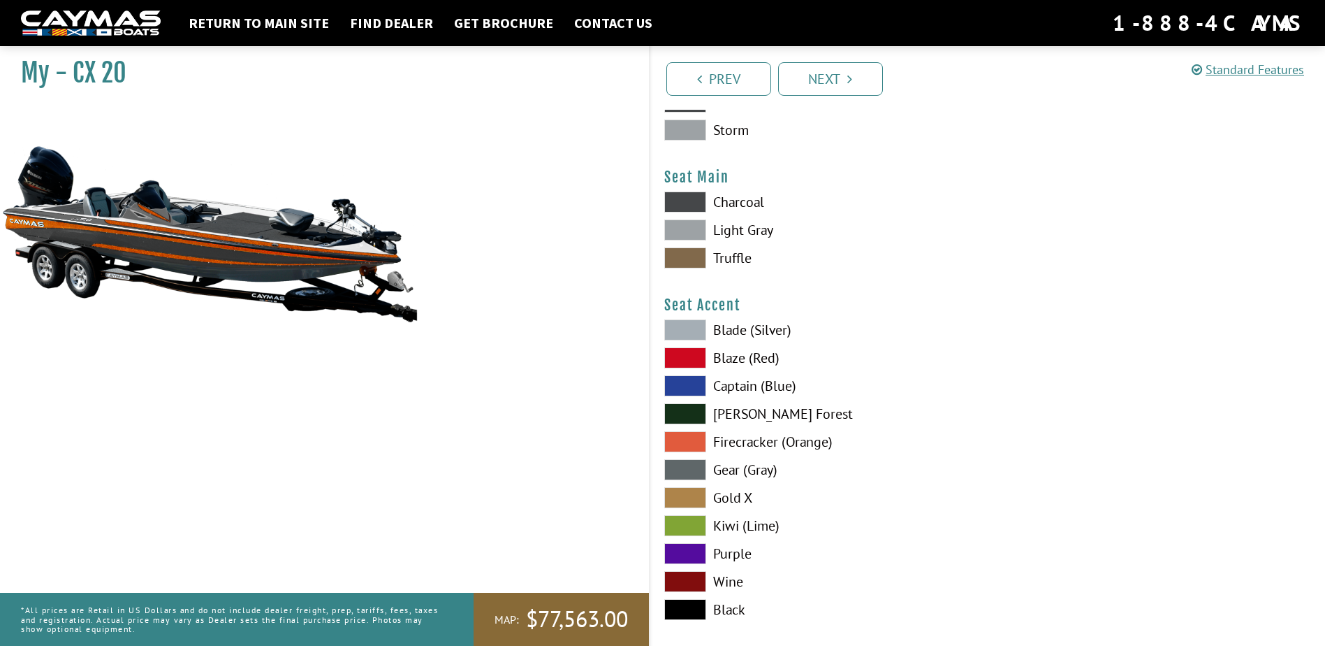
scroll to position [8035, 0]
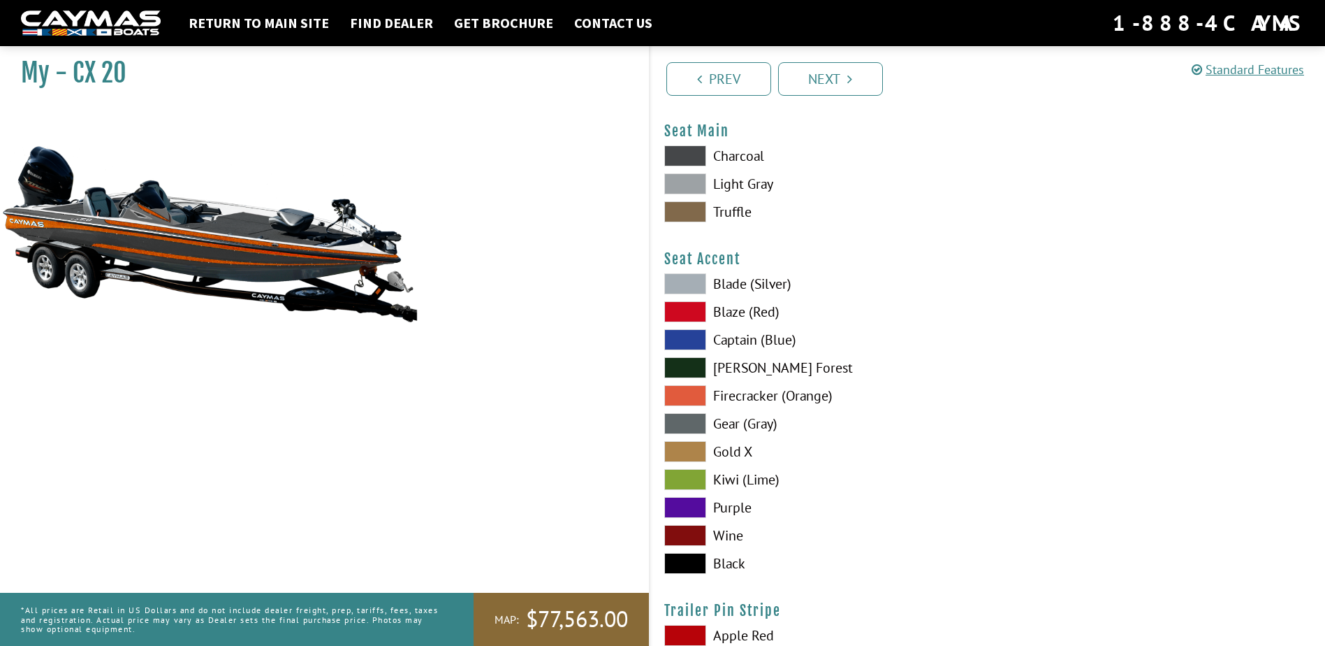
click at [672, 399] on span at bounding box center [685, 395] width 42 height 21
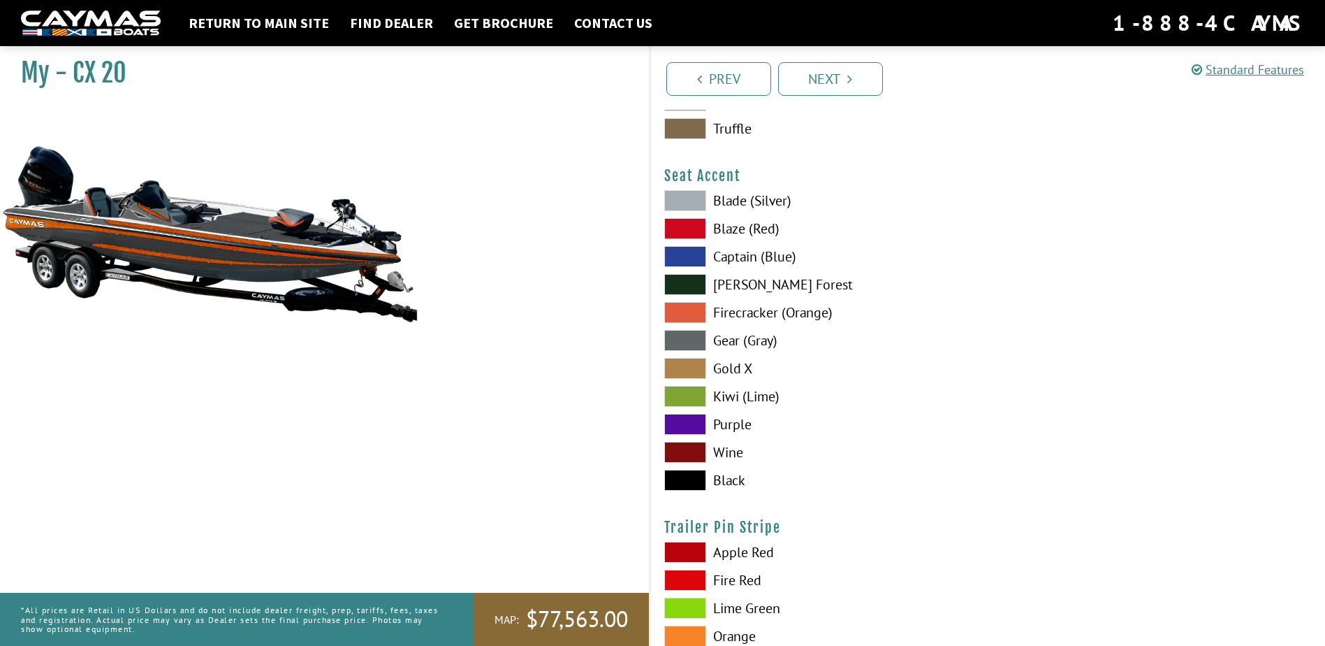
scroll to position [8356, 0]
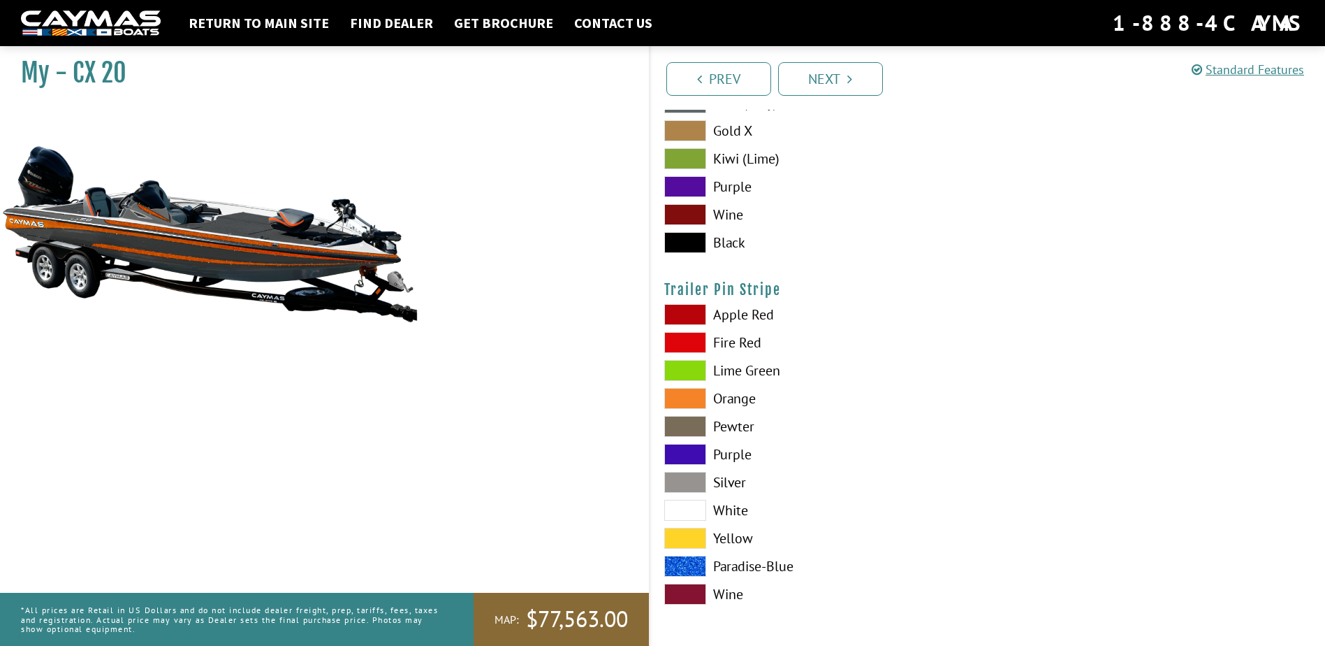
click at [693, 398] on span at bounding box center [685, 398] width 42 height 21
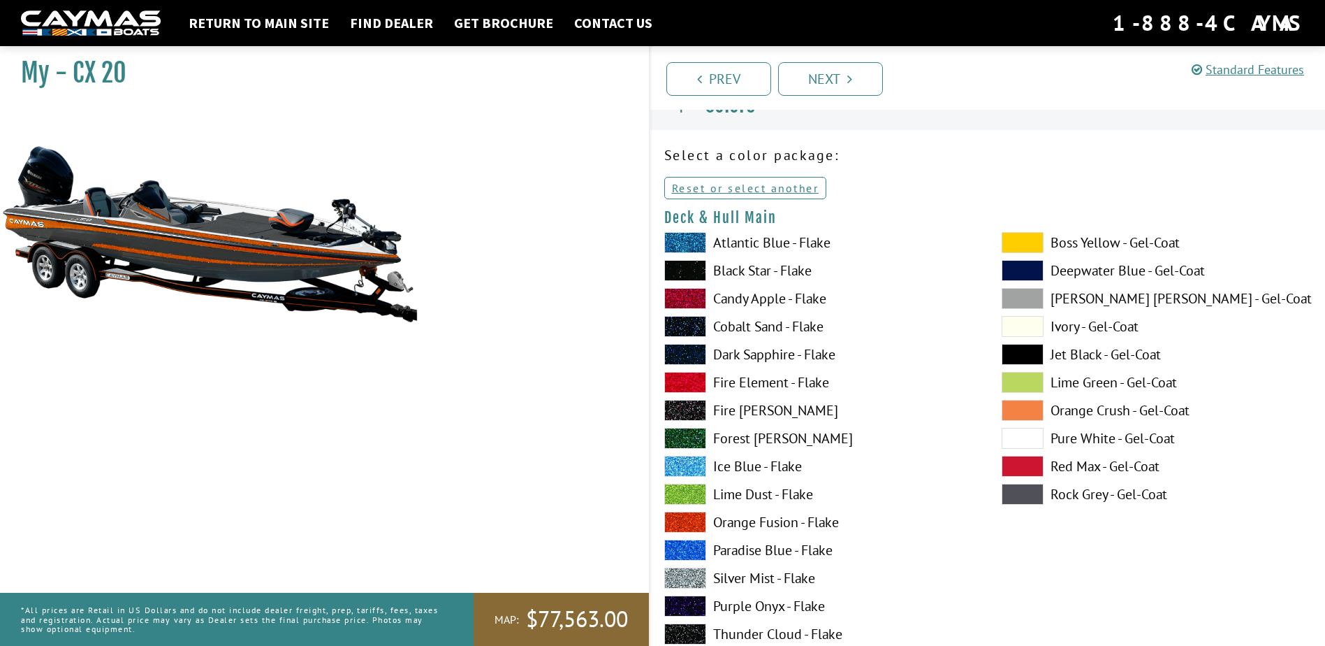
scroll to position [0, 0]
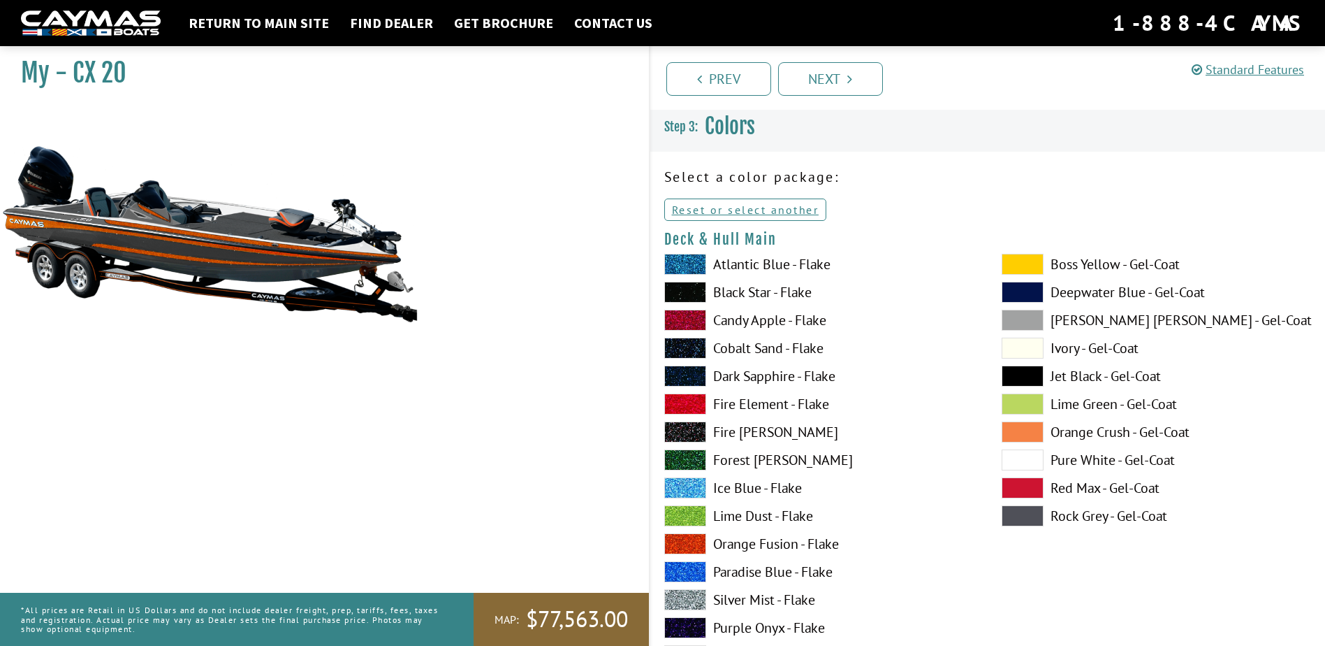
click at [1024, 317] on span at bounding box center [1023, 320] width 42 height 21
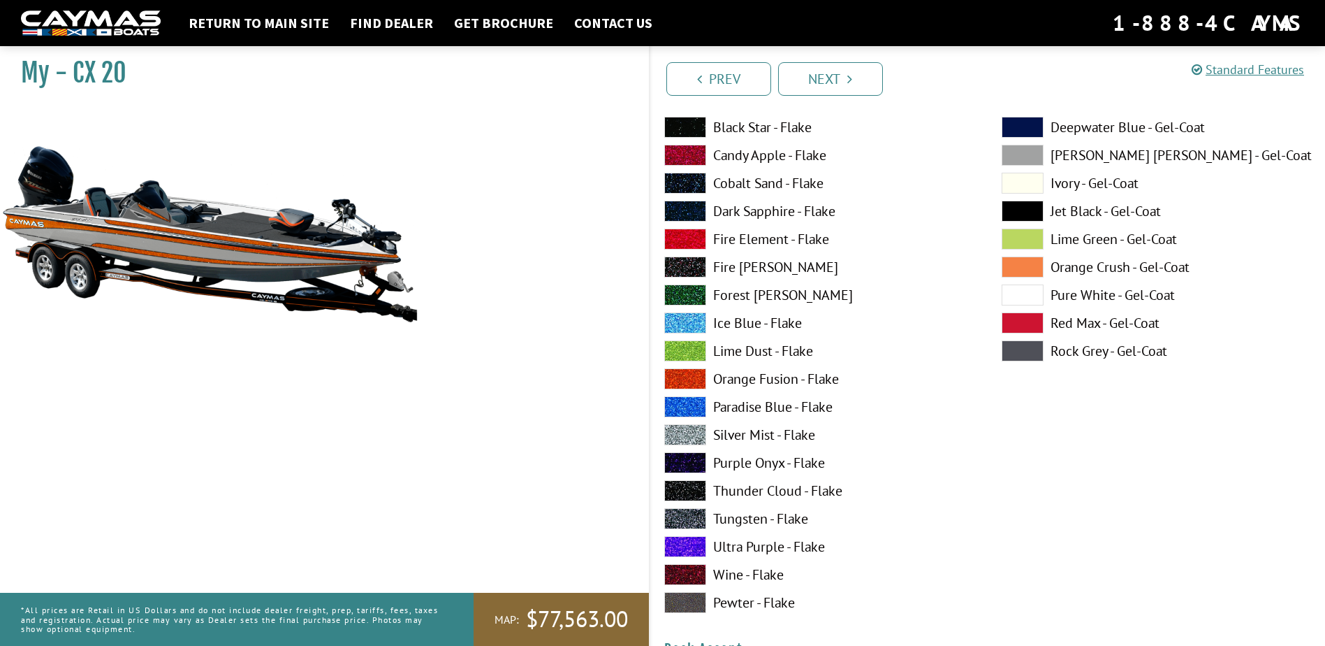
scroll to position [140, 0]
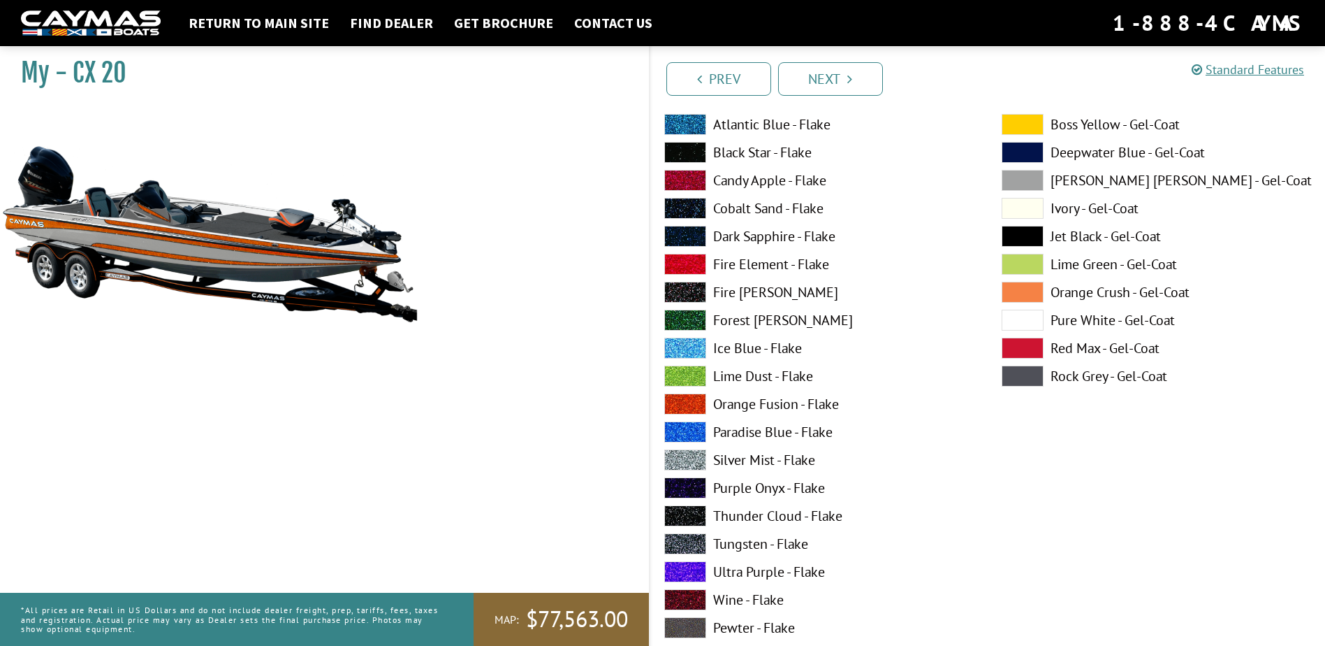
click at [1010, 373] on span at bounding box center [1023, 375] width 42 height 21
